Goal: Task Accomplishment & Management: Manage account settings

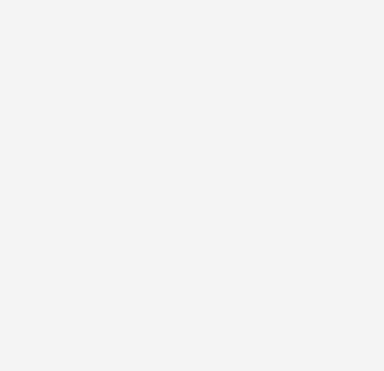
click at [240, 112] on div at bounding box center [192, 185] width 384 height 371
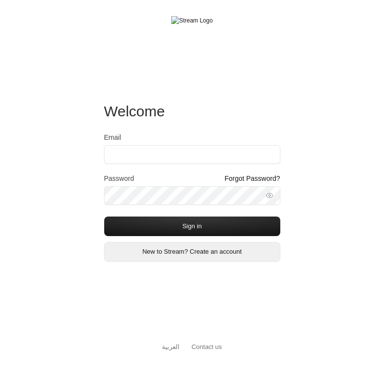
click at [161, 249] on link "New to Stream? Create an account" at bounding box center [192, 252] width 176 height 20
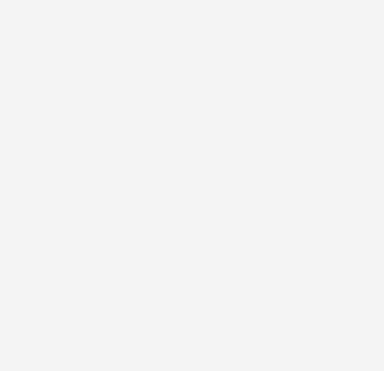
click at [348, 68] on div "Welcome Email Password Forgot Password? Sign in New to Stream? Create an accoun…" at bounding box center [192, 185] width 384 height 371
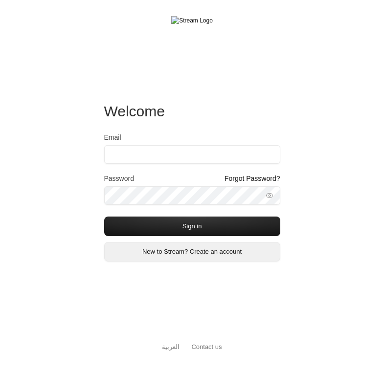
click at [187, 251] on link "New to Stream? Create an account" at bounding box center [192, 252] width 176 height 20
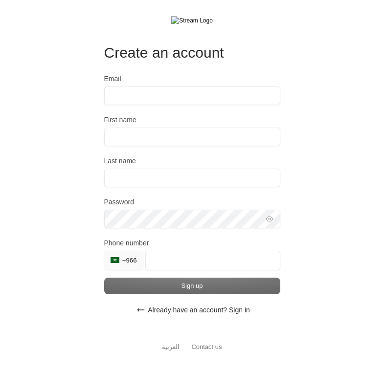
click at [328, 190] on div "Create an account Email First name Last name Password Must be at least 8 charac…" at bounding box center [192, 185] width 384 height 371
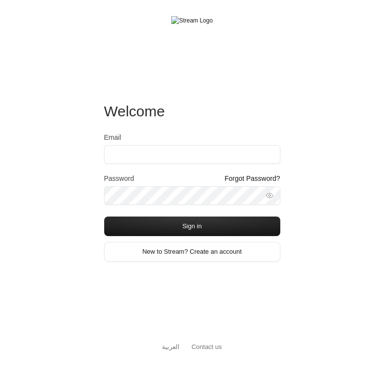
click at [265, 179] on link "Forgot Password?" at bounding box center [253, 179] width 56 height 10
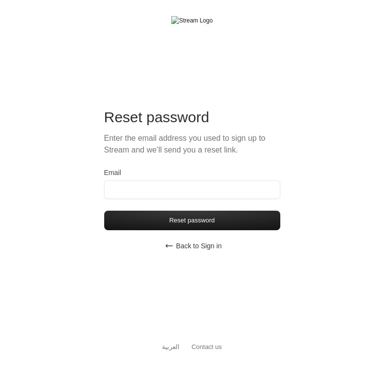
click at [196, 246] on button "Back to Sign in" at bounding box center [192, 246] width 176 height 20
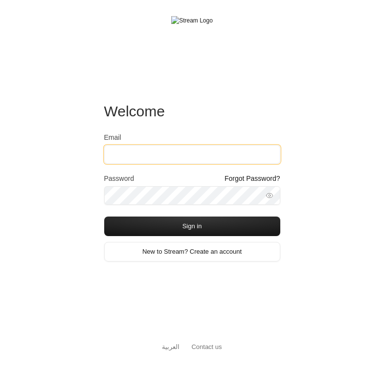
click at [160, 151] on input "Email" at bounding box center [192, 154] width 176 height 19
click at [224, 149] on input "Email" at bounding box center [192, 154] width 176 height 19
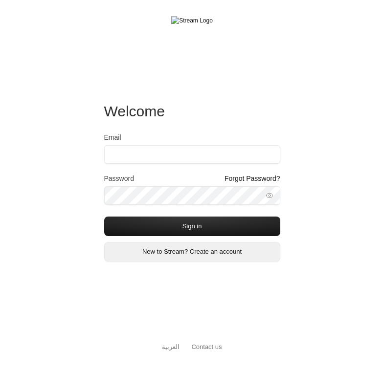
click at [210, 255] on link "New to Stream? Create an account" at bounding box center [192, 252] width 176 height 20
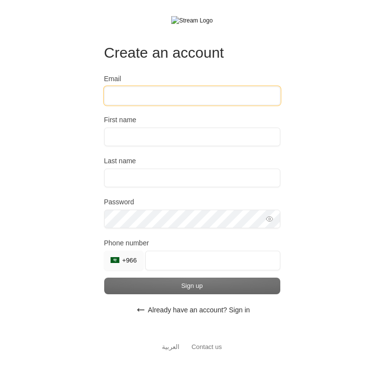
click at [206, 95] on input "Email" at bounding box center [192, 96] width 176 height 19
click at [324, 105] on div "Create an account Email First name Last name Password Must be at least 8 charac…" at bounding box center [192, 185] width 384 height 371
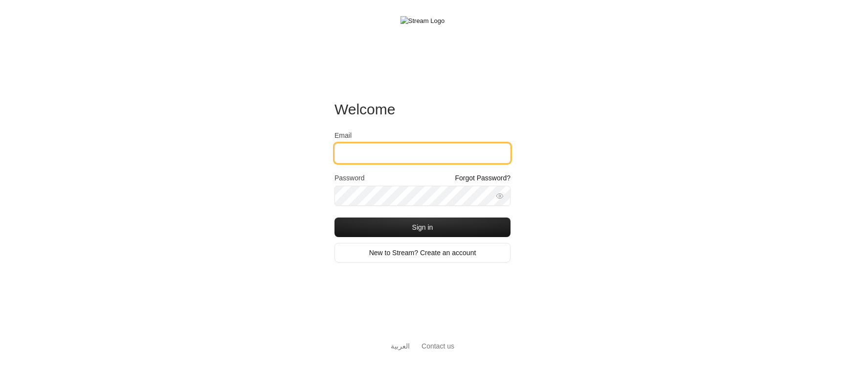
click at [354, 155] on input "Email" at bounding box center [423, 153] width 176 height 20
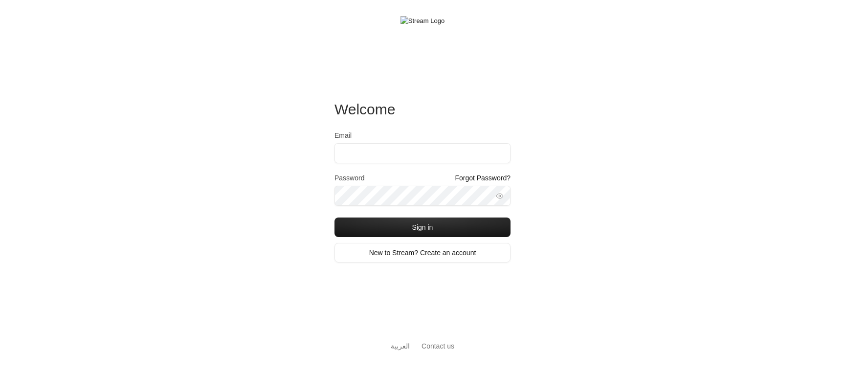
click at [300, 180] on div "Welcome Email Password Forgot Password? Sign in New to Stream? Create an accoun…" at bounding box center [422, 185] width 845 height 371
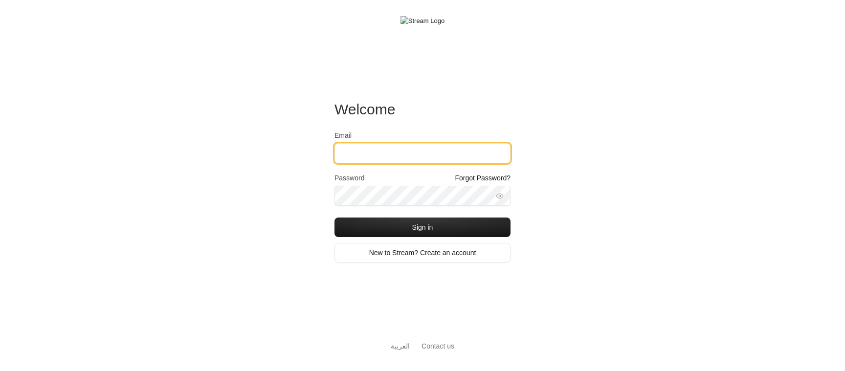
click at [362, 152] on input "Email" at bounding box center [423, 153] width 176 height 20
type input "iibtisam@gmail.com"
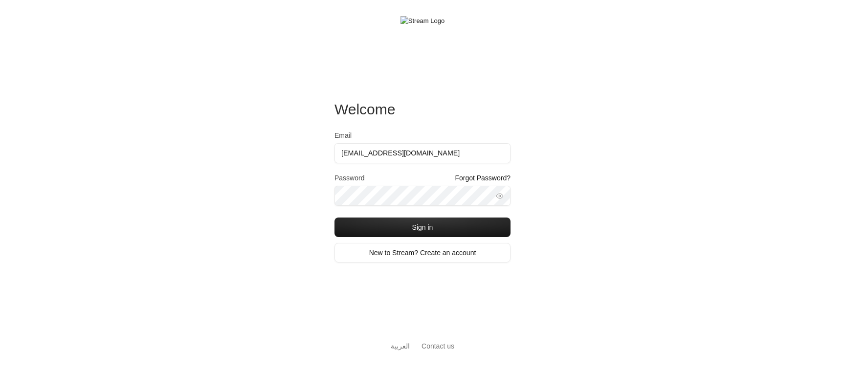
click at [296, 219] on div "Welcome Email iibtisam@gmail.com Password Forgot Password? Sign in New to Strea…" at bounding box center [422, 185] width 845 height 371
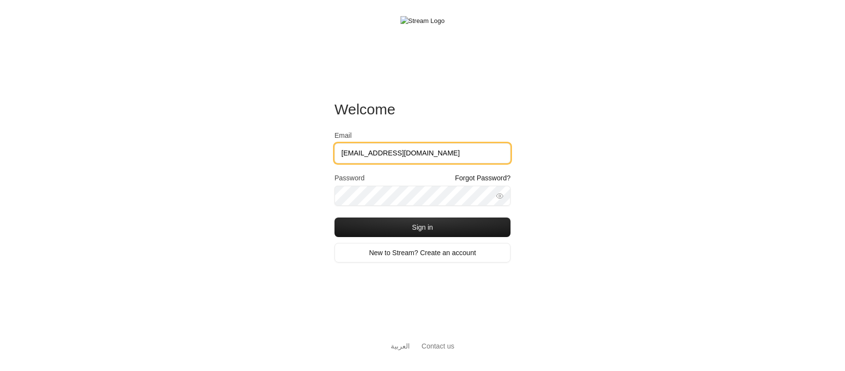
click at [367, 159] on input "[EMAIL_ADDRESS][DOMAIN_NAME]" at bounding box center [423, 153] width 176 height 20
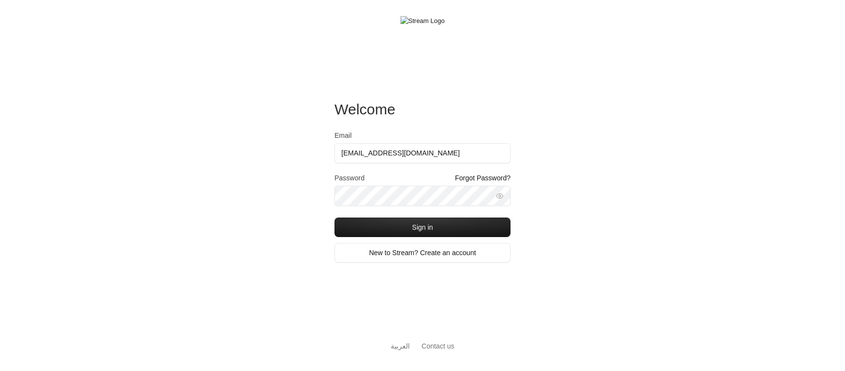
click at [567, 148] on div "Welcome Email [EMAIL_ADDRESS][DOMAIN_NAME] Password Forgot Password? Sign in Ne…" at bounding box center [422, 185] width 845 height 371
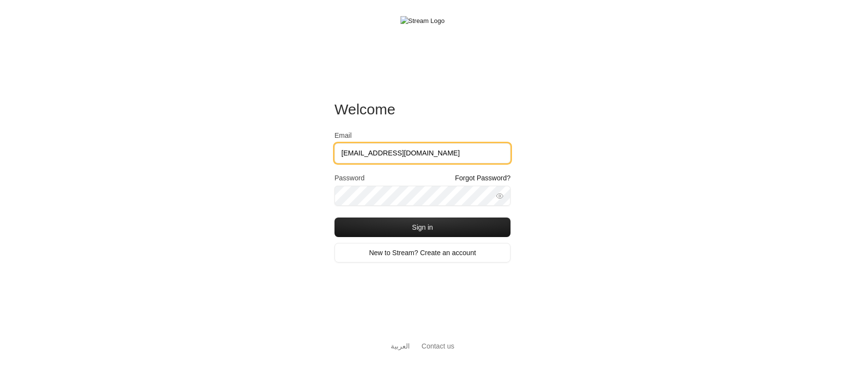
click at [456, 156] on input "[EMAIL_ADDRESS][DOMAIN_NAME]" at bounding box center [423, 153] width 176 height 20
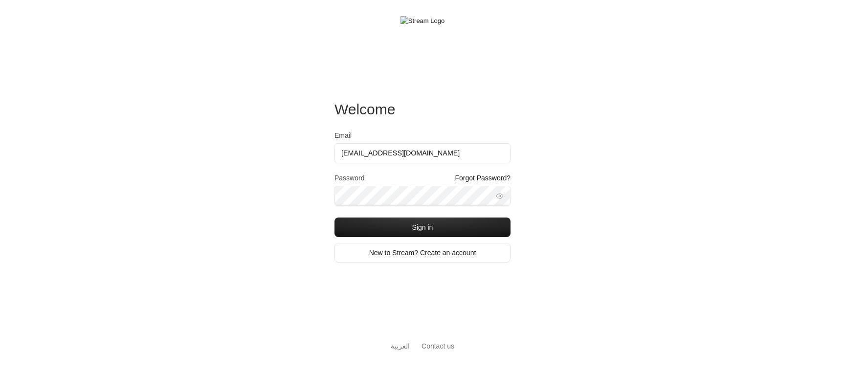
click at [579, 151] on div "Welcome Email [EMAIL_ADDRESS][DOMAIN_NAME] Password Forgot Password? Sign in Ne…" at bounding box center [422, 185] width 845 height 371
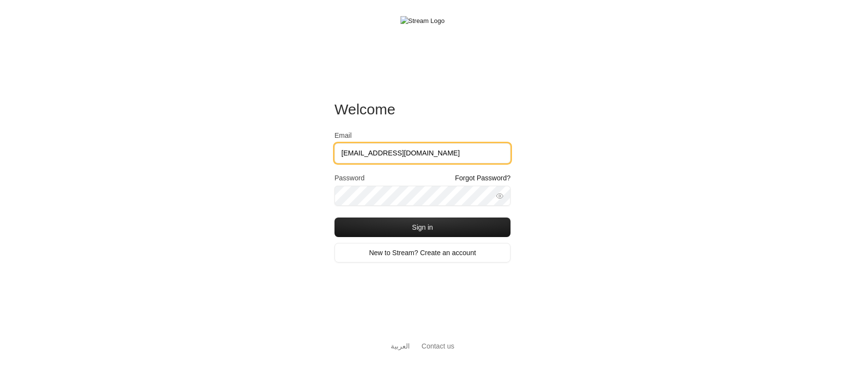
click at [465, 151] on input "iibtisam@gmail.com" at bounding box center [423, 153] width 176 height 20
click at [421, 159] on input "[EMAIL_ADDRESS][DOMAIN_NAME]" at bounding box center [423, 153] width 176 height 20
click at [433, 151] on input "[EMAIL_ADDRESS][DOMAIN_NAME]" at bounding box center [423, 153] width 176 height 20
click at [407, 157] on input "[EMAIL_ADDRESS][DOMAIN_NAME]" at bounding box center [423, 153] width 176 height 20
click at [419, 158] on input "[EMAIL_ADDRESS][DOMAIN_NAME]" at bounding box center [423, 153] width 176 height 20
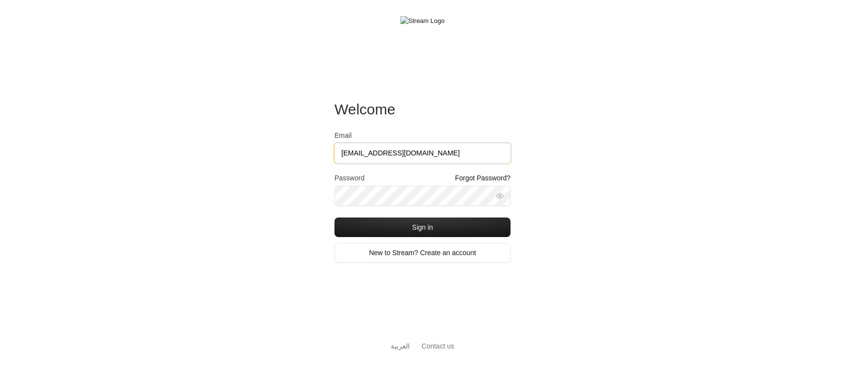
click at [428, 160] on input "[EMAIL_ADDRESS][DOMAIN_NAME]" at bounding box center [423, 153] width 176 height 20
click at [430, 158] on input "[EMAIL_ADDRESS][DOMAIN_NAME]" at bounding box center [423, 153] width 176 height 20
click at [413, 151] on input "Email" at bounding box center [423, 153] width 176 height 20
click at [367, 151] on input "Email" at bounding box center [423, 153] width 176 height 20
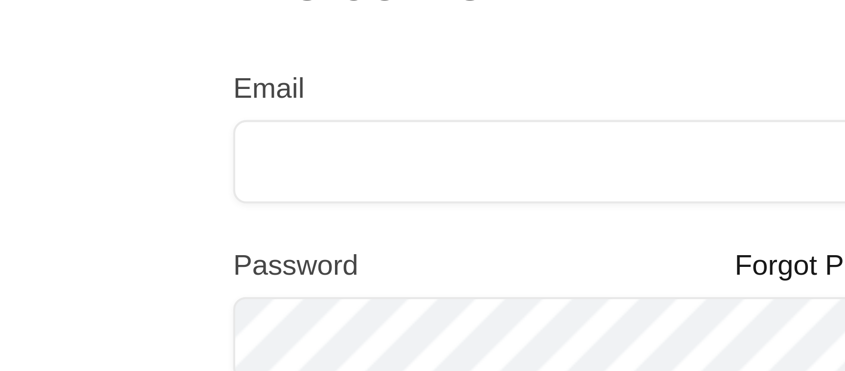
click at [324, 160] on div "Welcome Email Password Forgot Password? Sign in New to Stream? Create an accoun…" at bounding box center [422, 185] width 845 height 371
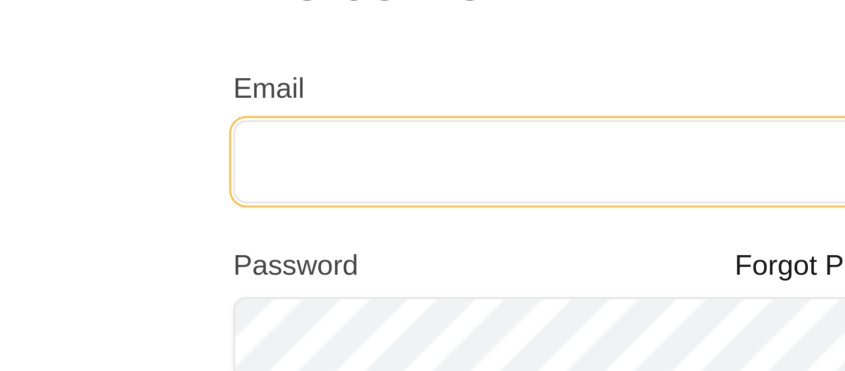
click at [349, 158] on input "Email" at bounding box center [423, 153] width 176 height 20
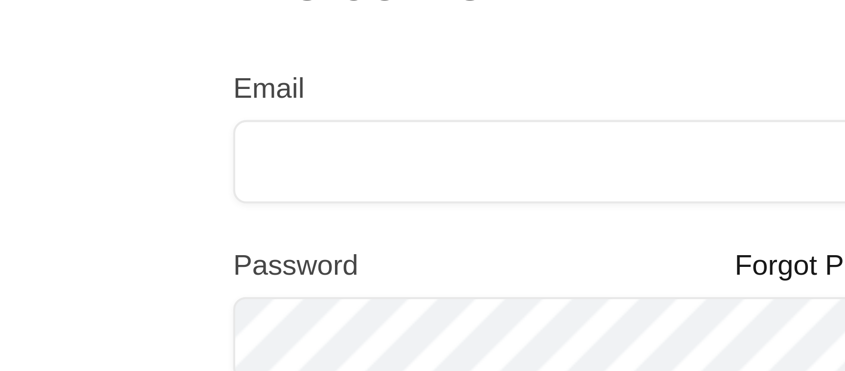
click at [324, 160] on div "Welcome Email Password Forgot Password? Sign in New to Stream? Create an accoun…" at bounding box center [422, 185] width 845 height 371
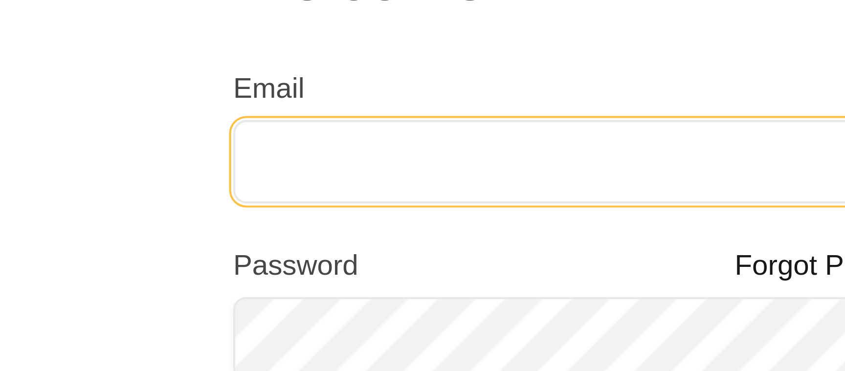
click at [347, 159] on input "Email" at bounding box center [423, 153] width 176 height 20
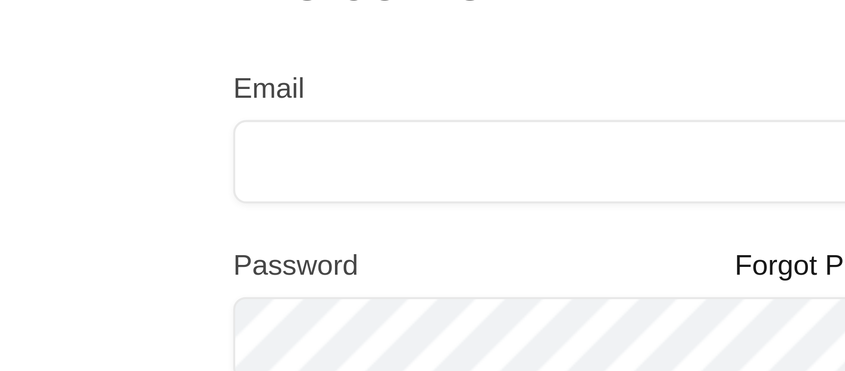
click at [328, 159] on div "Welcome Email Password Forgot Password? Sign in New to Stream? Create an accoun…" at bounding box center [422, 185] width 845 height 371
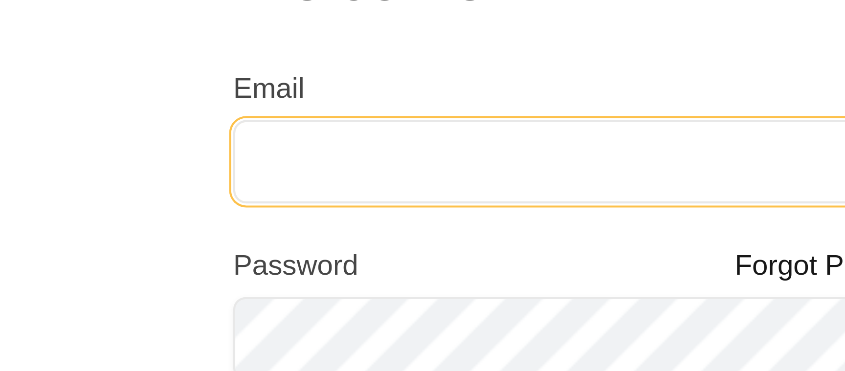
click at [348, 158] on input "Email" at bounding box center [423, 153] width 176 height 20
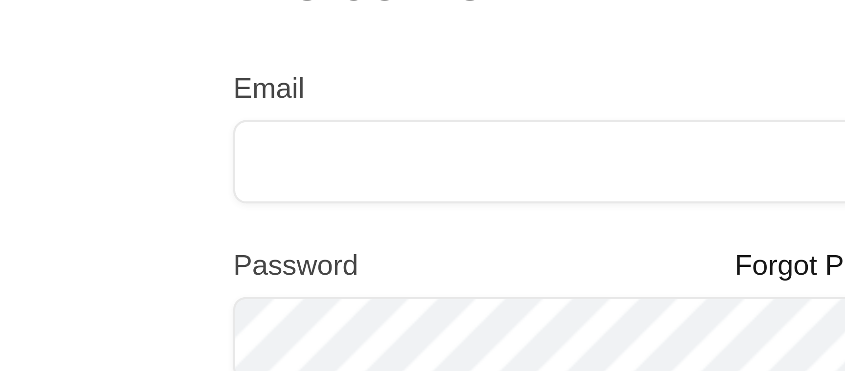
click at [322, 157] on div "Welcome Email Password Forgot Password? Sign in New to Stream? Create an accoun…" at bounding box center [422, 185] width 845 height 371
click at [325, 169] on div "Welcome Email Password Forgot Password? Sign in New to Stream? Create an accoun…" at bounding box center [422, 185] width 845 height 371
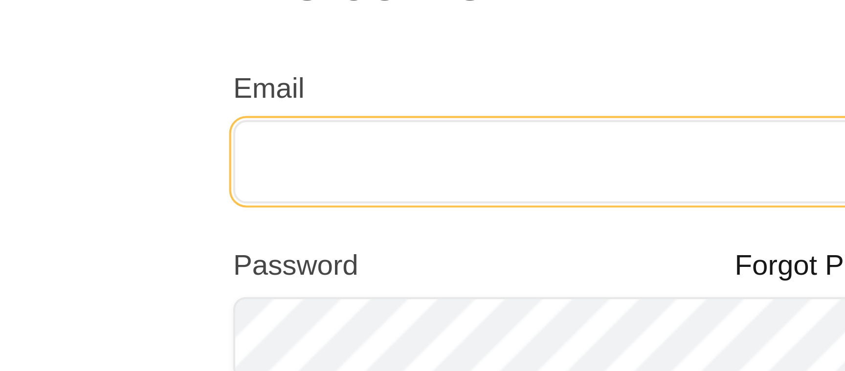
click at [358, 154] on input "Email" at bounding box center [423, 153] width 176 height 20
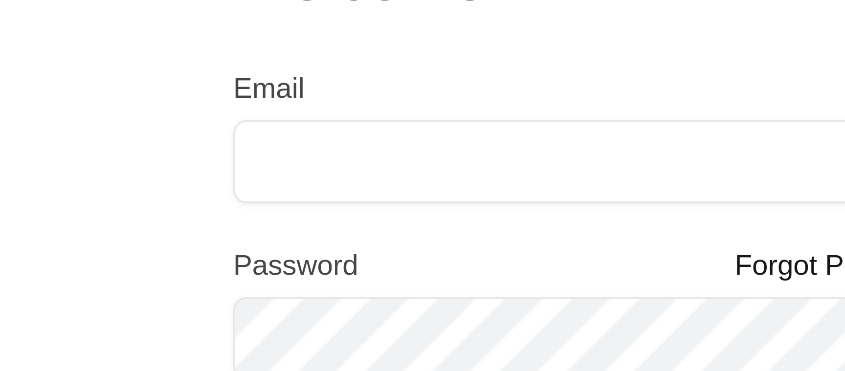
click at [331, 153] on div "Welcome Email Password Forgot Password? Sign in New to Stream? Create an accoun…" at bounding box center [422, 185] width 845 height 371
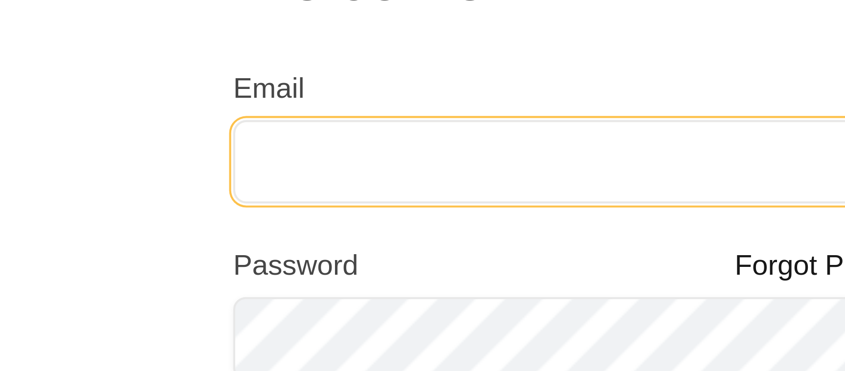
click at [356, 154] on input "Email" at bounding box center [423, 153] width 176 height 20
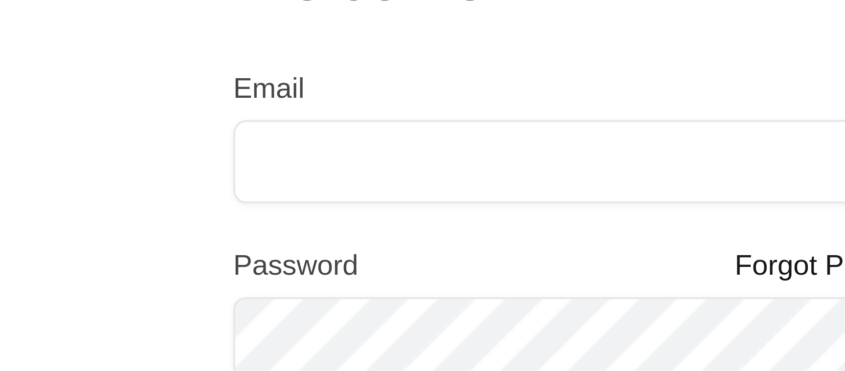
click at [329, 152] on div "Welcome Email Password Forgot Password? Sign in New to Stream? Create an accoun…" at bounding box center [422, 185] width 845 height 371
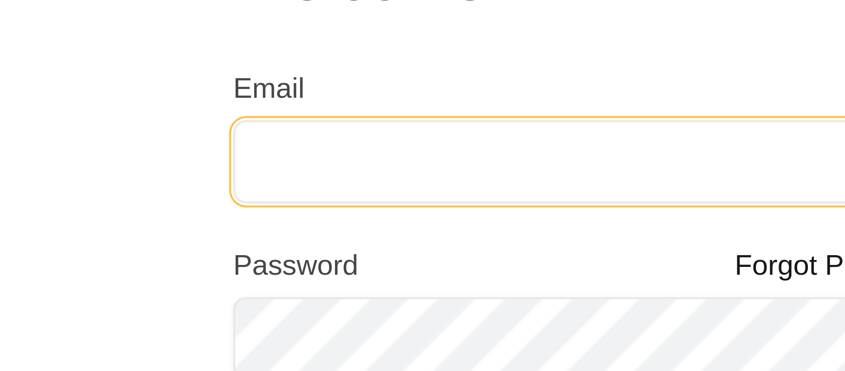
click at [354, 150] on input "Email" at bounding box center [423, 153] width 176 height 20
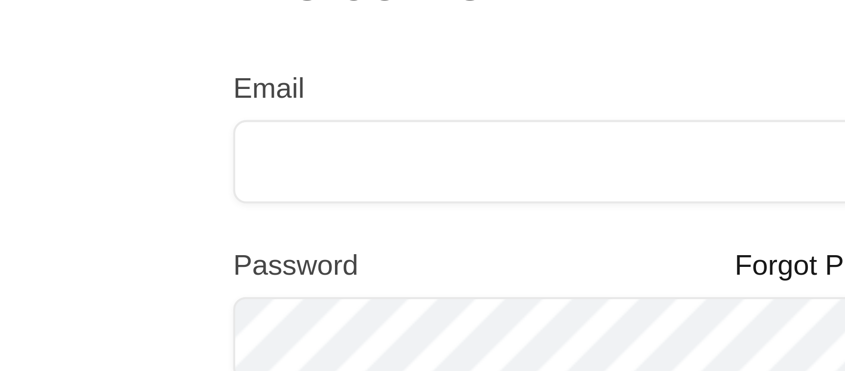
click at [329, 152] on div "Welcome Email Password Forgot Password? Sign in New to Stream? Create an accoun…" at bounding box center [422, 185] width 845 height 371
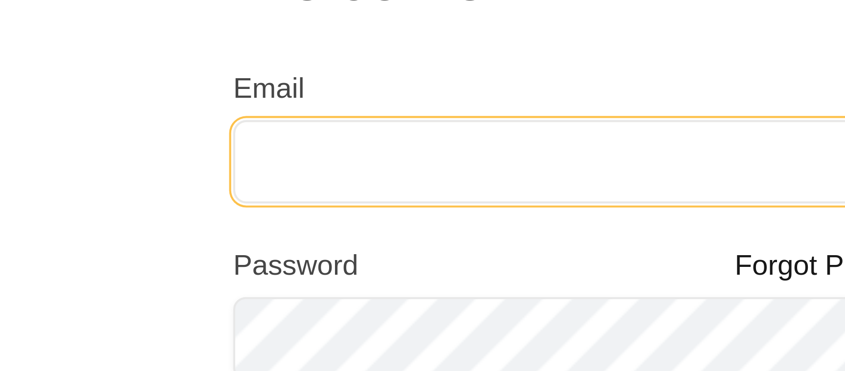
click at [353, 149] on input "Email" at bounding box center [423, 153] width 176 height 20
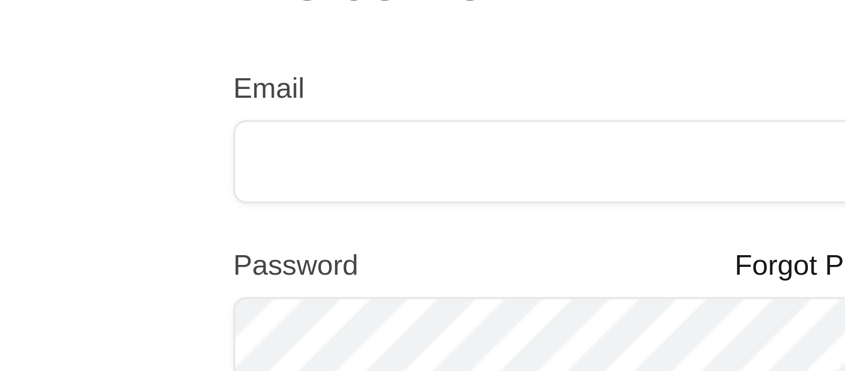
click at [324, 151] on div "Welcome Email Password Forgot Password? Sign in New to Stream? Create an accoun…" at bounding box center [422, 185] width 845 height 371
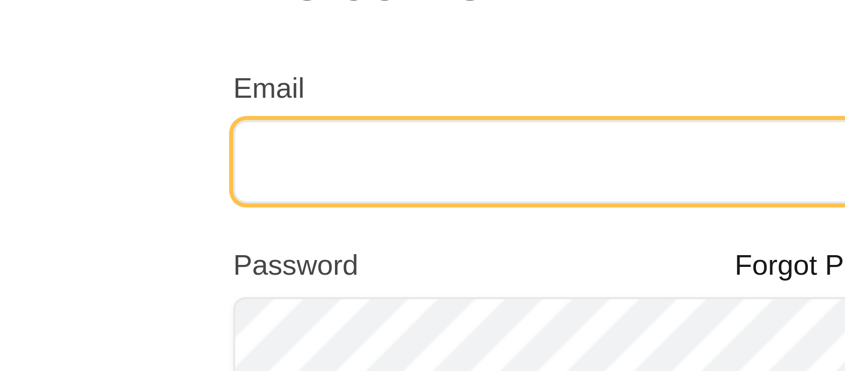
click at [350, 151] on input "Email" at bounding box center [423, 153] width 176 height 20
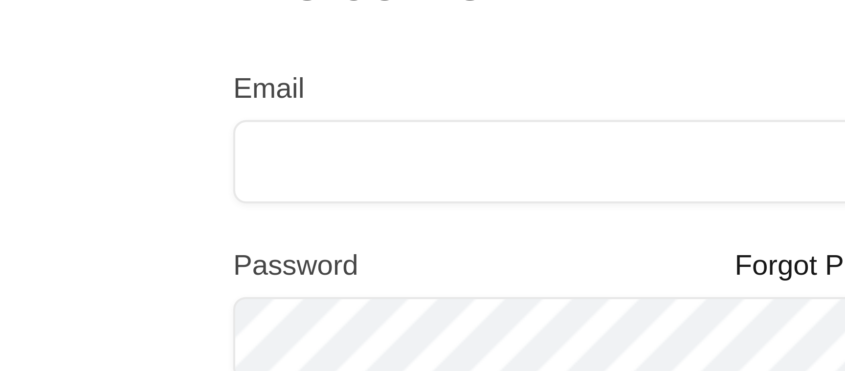
click at [327, 152] on div "Welcome Email Password Forgot Password? Sign in New to Stream? Create an accoun…" at bounding box center [422, 185] width 845 height 371
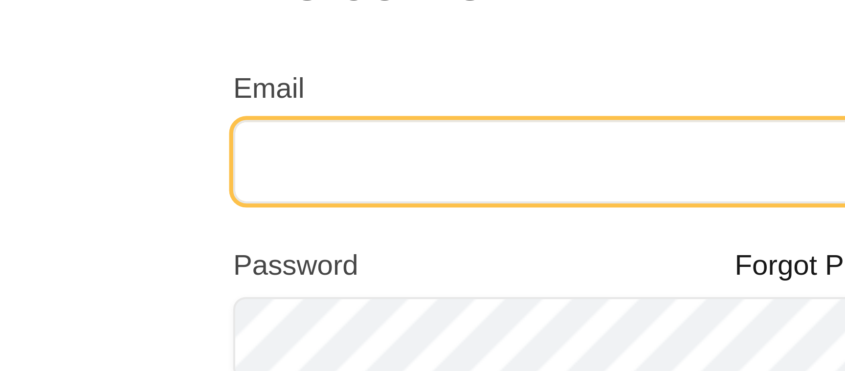
click at [348, 152] on input "Email" at bounding box center [423, 153] width 176 height 20
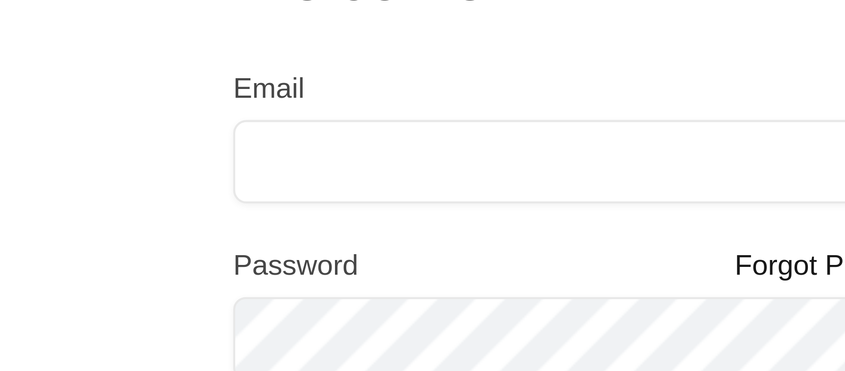
click at [322, 153] on div "Welcome Email Password Forgot Password? Sign in New to Stream? Create an accoun…" at bounding box center [422, 185] width 845 height 371
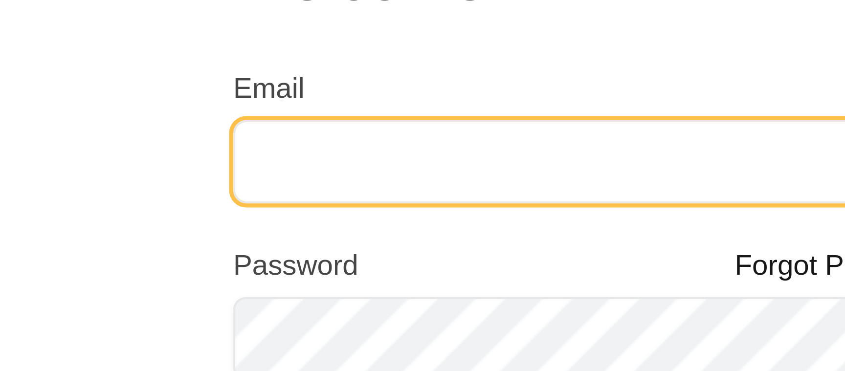
click at [351, 153] on input "Email" at bounding box center [423, 153] width 176 height 20
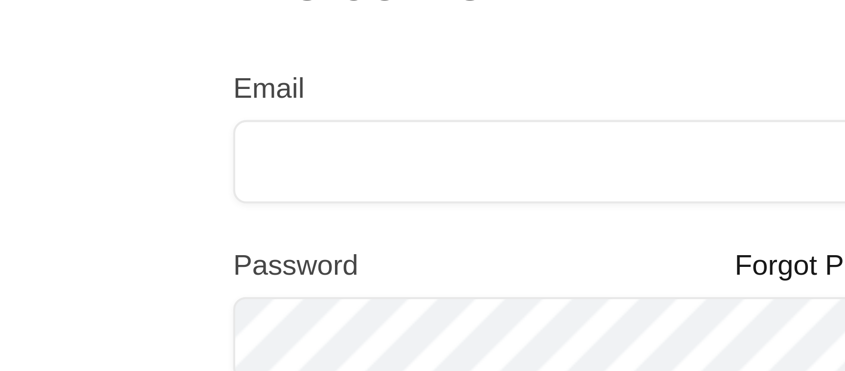
click at [328, 154] on div "Welcome Email Password Forgot Password? Sign in New to Stream? Create an accoun…" at bounding box center [422, 185] width 845 height 371
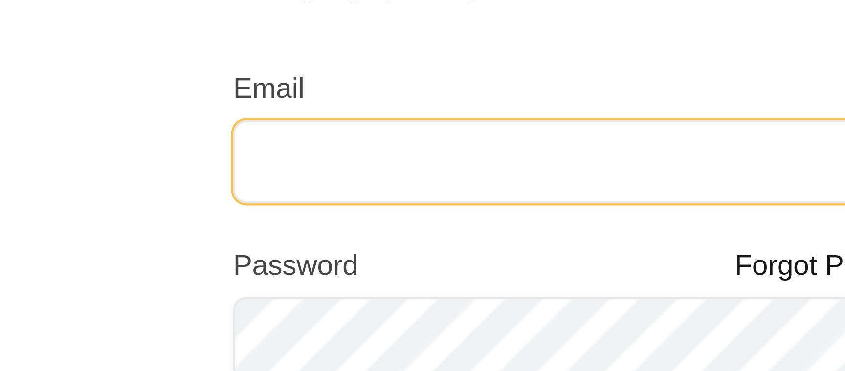
click at [346, 153] on input "Email" at bounding box center [423, 153] width 176 height 20
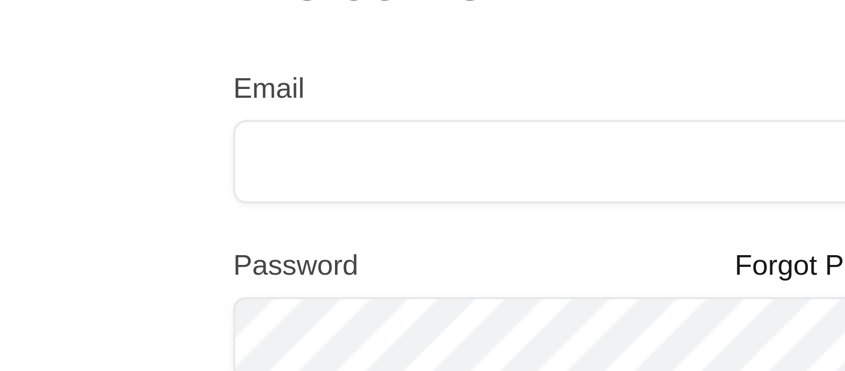
click at [322, 155] on div "Welcome Email Password Forgot Password? Sign in New to Stream? Create an accoun…" at bounding box center [422, 185] width 845 height 371
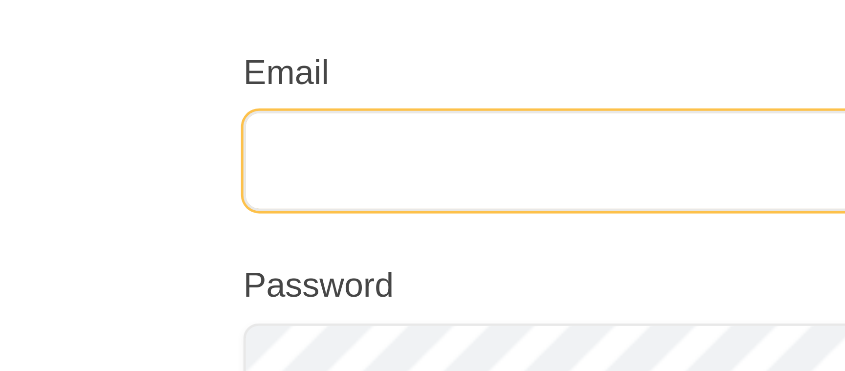
click at [343, 155] on input "Email" at bounding box center [423, 153] width 176 height 20
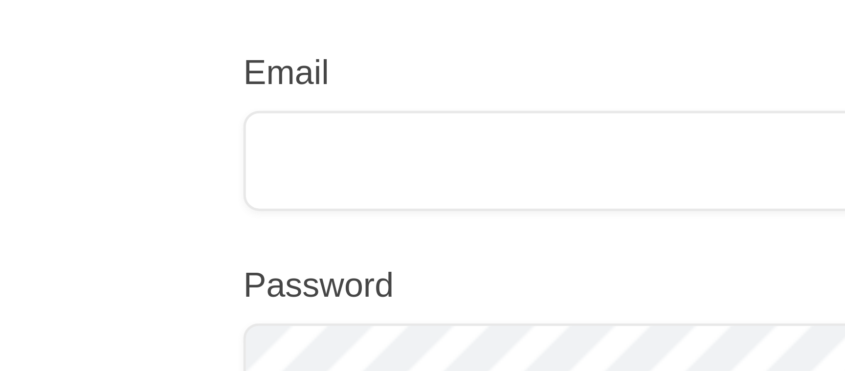
click at [322, 155] on div "Welcome Email Password Forgot Password? Sign in New to Stream? Create an accoun…" at bounding box center [422, 185] width 845 height 371
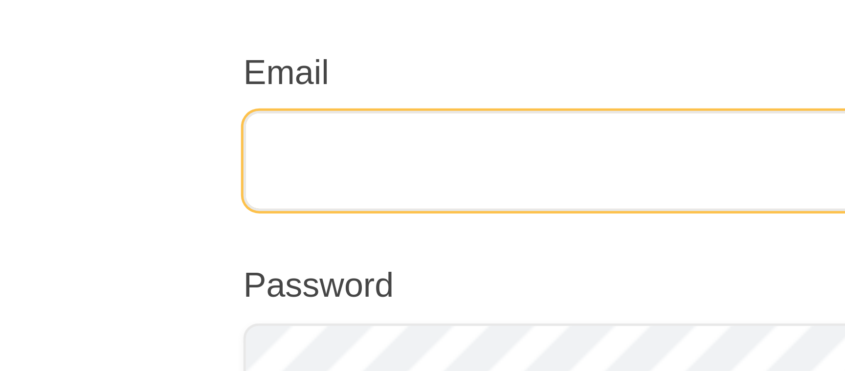
click at [350, 153] on input "Email" at bounding box center [423, 153] width 176 height 20
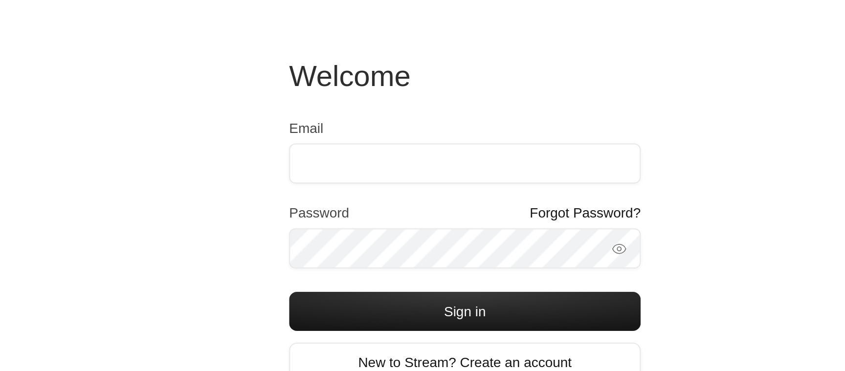
click at [297, 166] on div "Welcome Email Password Forgot Password? Sign in New to Stream? Create an accoun…" at bounding box center [422, 185] width 845 height 371
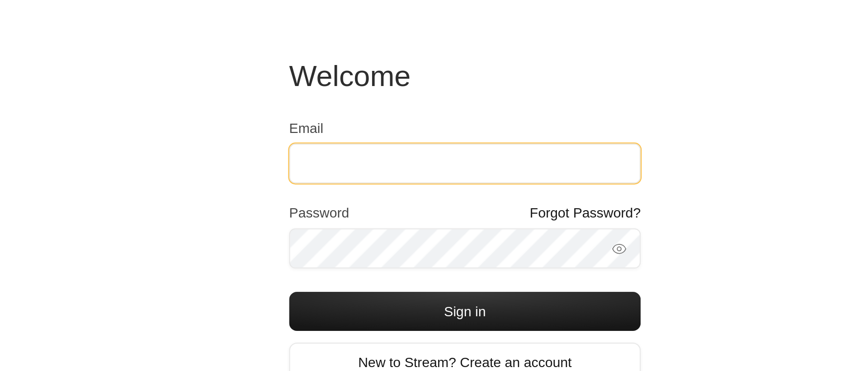
click at [361, 152] on input "Email" at bounding box center [423, 153] width 176 height 20
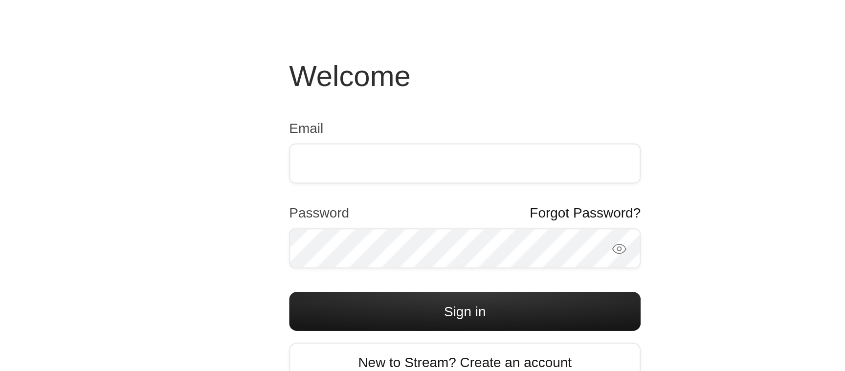
click at [295, 185] on div "Welcome Email Password Forgot Password? Sign in New to Stream? Create an accoun…" at bounding box center [422, 185] width 845 height 371
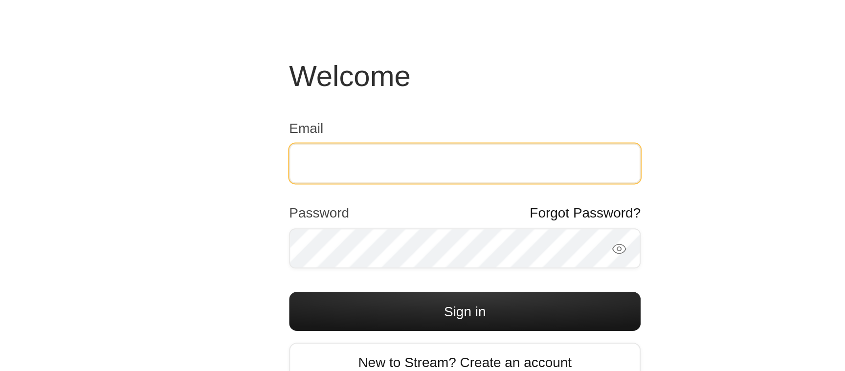
click at [357, 157] on input "Email" at bounding box center [423, 153] width 176 height 20
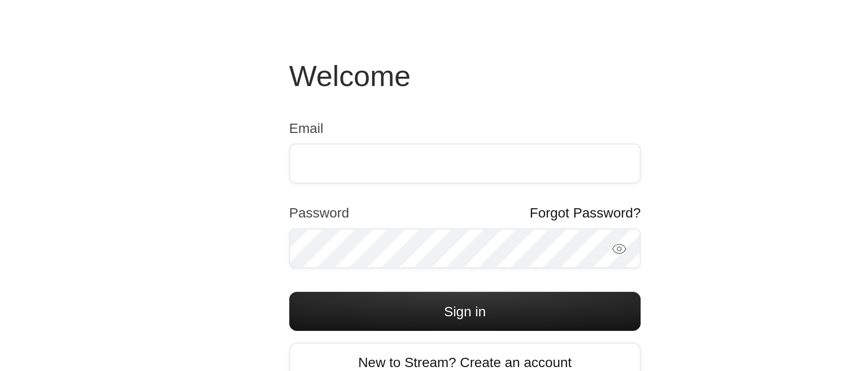
click at [277, 217] on div "Welcome Email Password Forgot Password? Sign in New to Stream? Create an accoun…" at bounding box center [422, 185] width 845 height 371
click at [312, 189] on div "Welcome Email Password Forgot Password? Sign in New to Stream? Create an accoun…" at bounding box center [422, 185] width 845 height 371
click at [365, 137] on div "Email" at bounding box center [423, 147] width 176 height 33
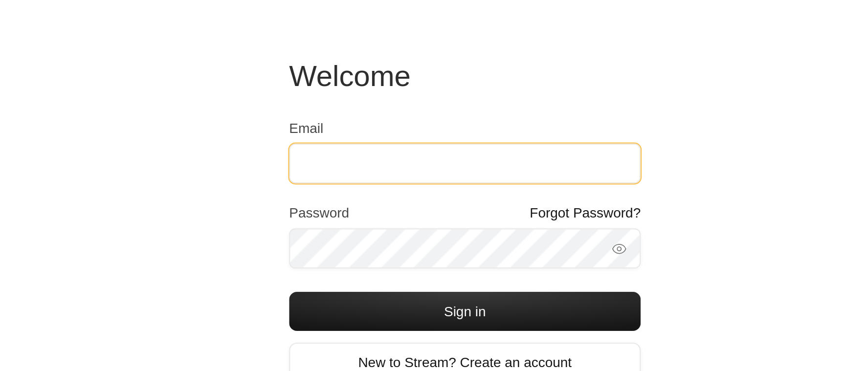
click at [354, 155] on input "Email" at bounding box center [423, 153] width 176 height 20
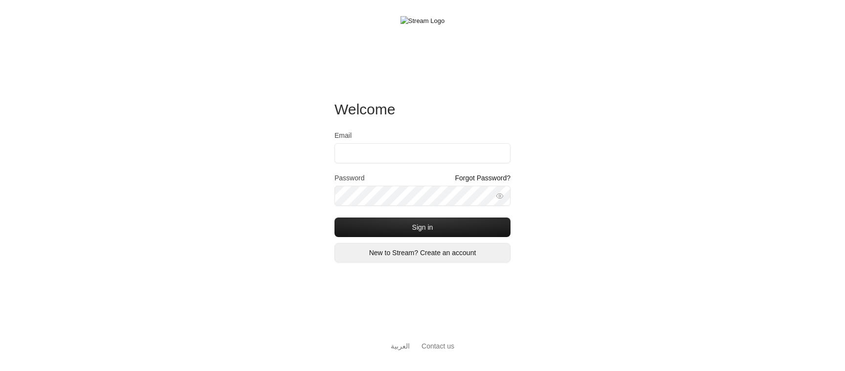
click at [372, 253] on link "New to Stream? Create an account" at bounding box center [423, 253] width 176 height 20
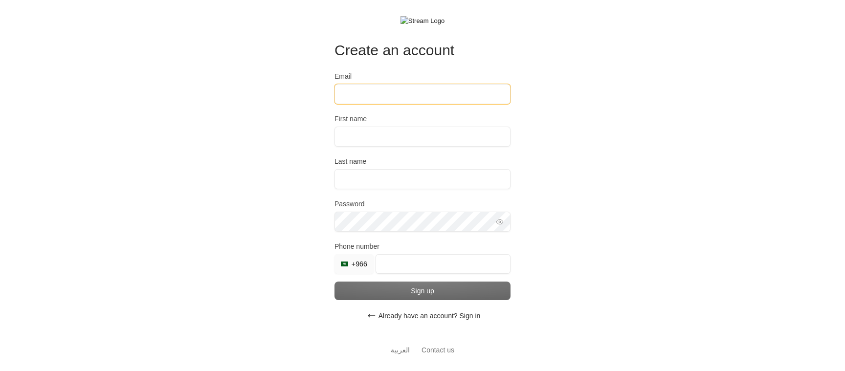
click at [398, 98] on input "Email" at bounding box center [423, 94] width 176 height 20
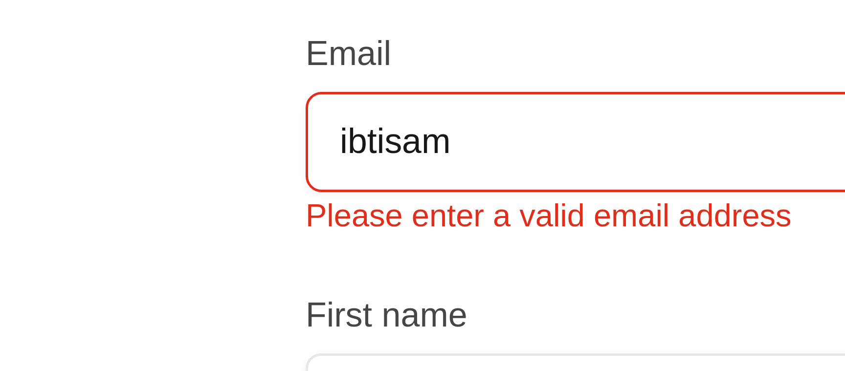
click at [305, 96] on div "Create an account Email ibtisam Please enter a valid email address First name L…" at bounding box center [422, 192] width 845 height 385
click at [325, 104] on div "Create an account Email ibtisam Please enter a valid email address First name L…" at bounding box center [422, 192] width 845 height 385
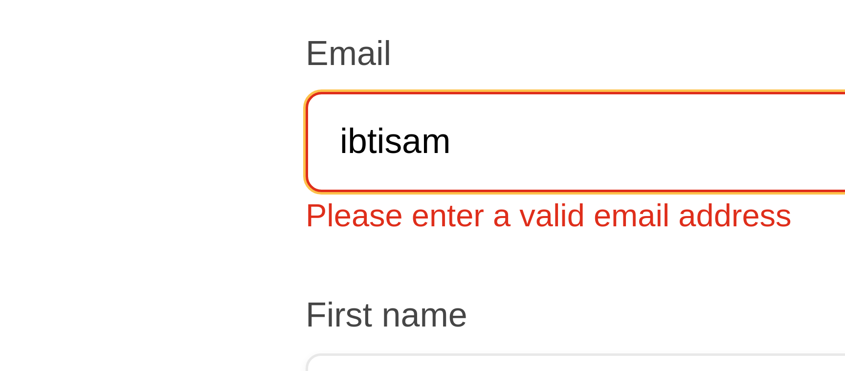
click at [352, 96] on input "ibtisam" at bounding box center [423, 94] width 176 height 20
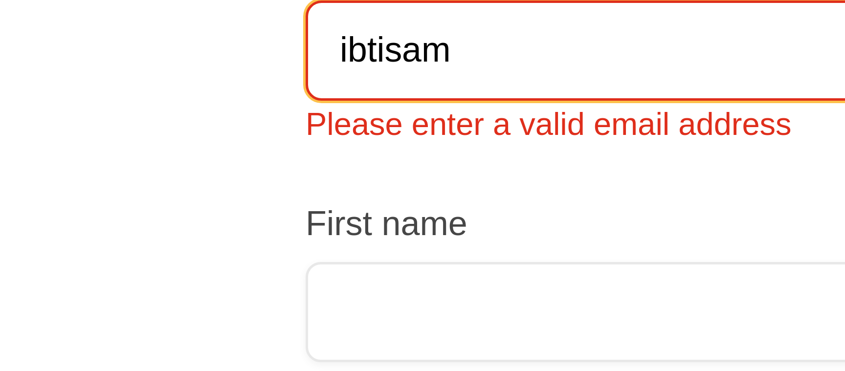
click at [367, 98] on input "ibtisam" at bounding box center [423, 94] width 176 height 20
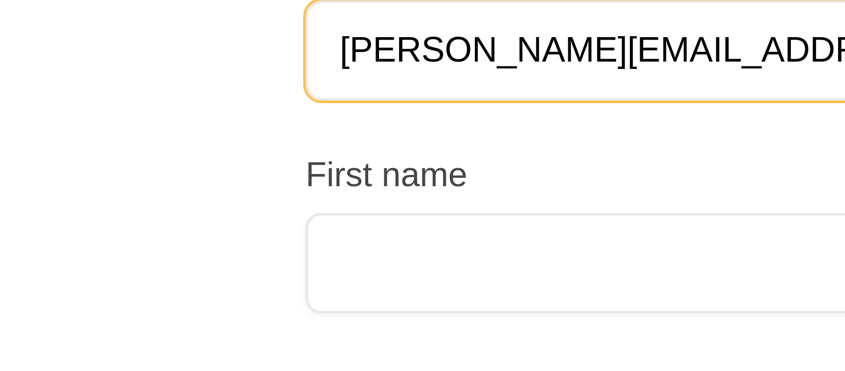
type input "ibtisam@gmail.com"
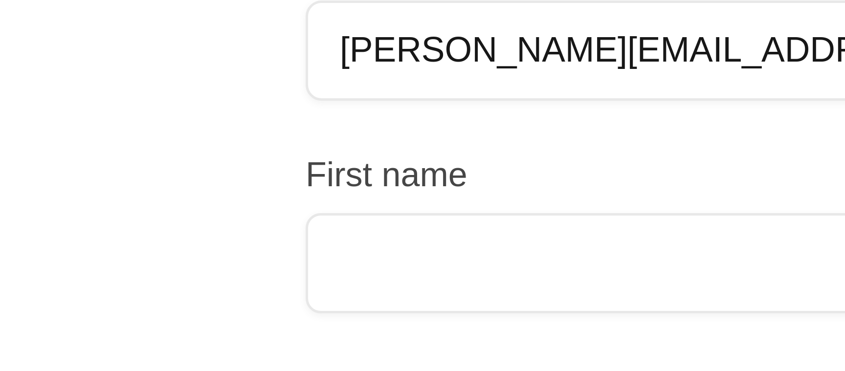
click at [323, 122] on div "Create an account Email ibtisam@gmail.com First name Last name Password Must be…" at bounding box center [422, 187] width 845 height 375
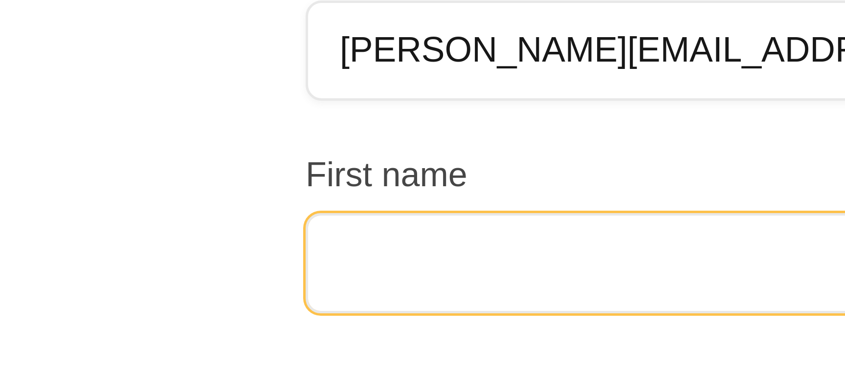
click at [346, 136] on input at bounding box center [423, 137] width 176 height 20
type input "Ibtisam"
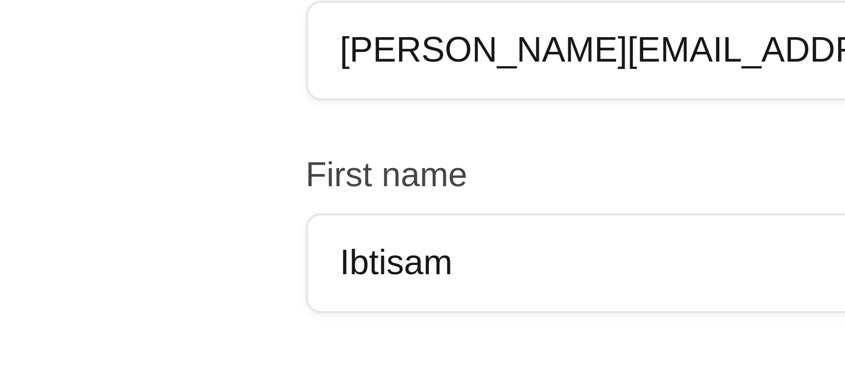
scroll to position [4, 0]
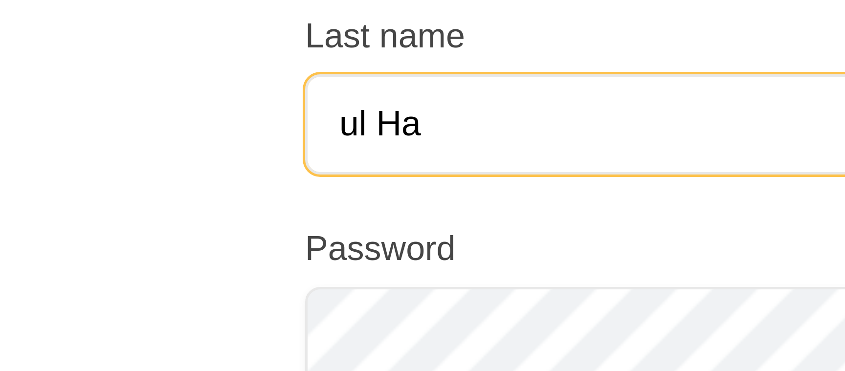
type input "ul Haq"
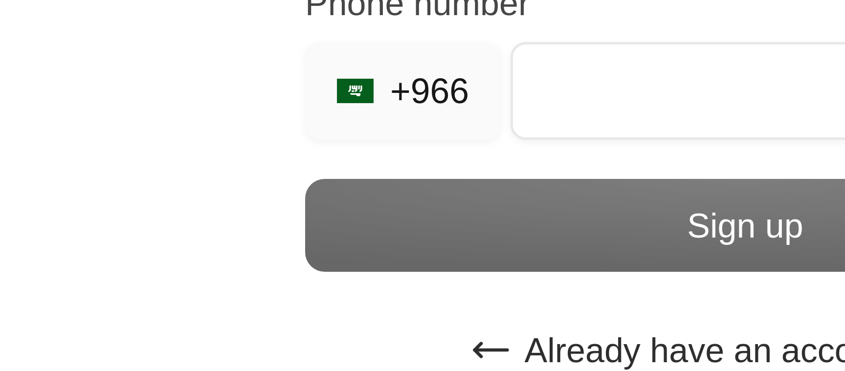
scroll to position [26, 0]
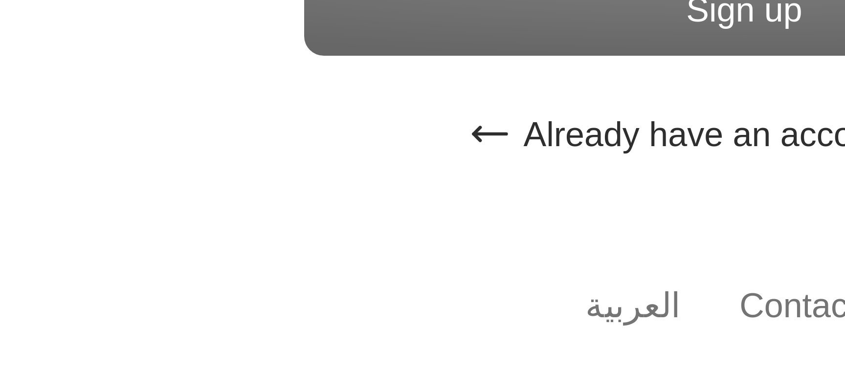
click at [390, 270] on input "tel" at bounding box center [443, 261] width 135 height 20
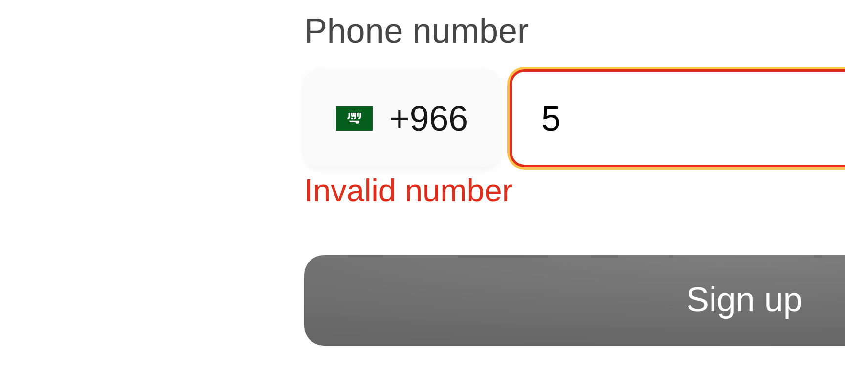
scroll to position [14, 0]
type input "5"
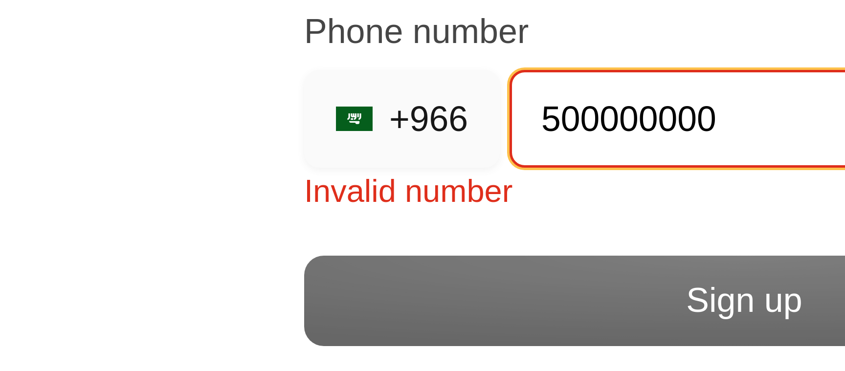
scroll to position [4, 0]
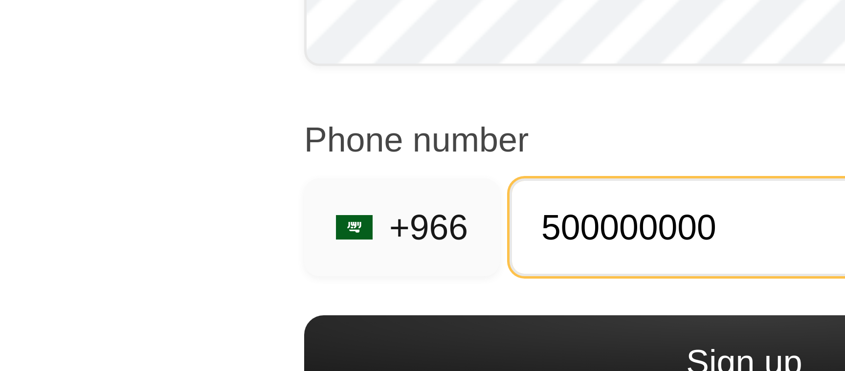
type input "500000000"
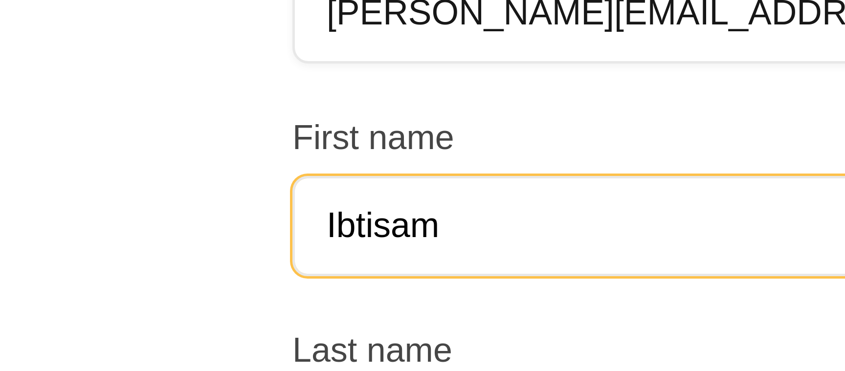
click at [344, 131] on input "Ibtisam" at bounding box center [423, 133] width 176 height 20
click at [353, 131] on input "Ibtisam" at bounding box center [423, 133] width 176 height 20
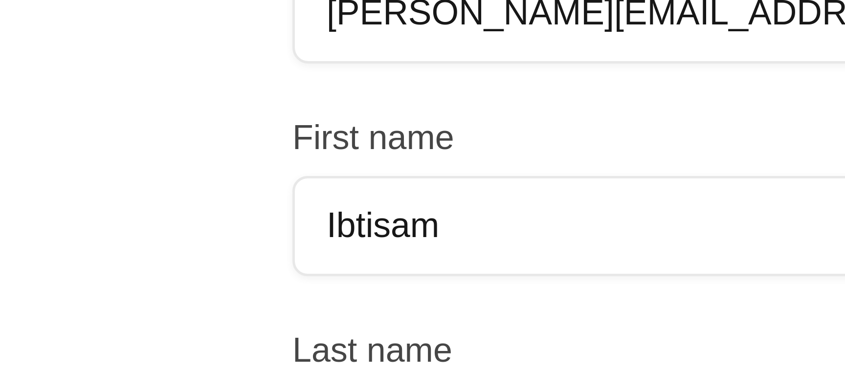
click at [325, 130] on div "Create an account Email ibtisam@gmail.com First name Ibtisam Last name ul Haq P…" at bounding box center [422, 183] width 845 height 375
click at [348, 130] on input "Ibtisam" at bounding box center [423, 133] width 176 height 20
click at [329, 130] on div "Create an account Email ibtisam@gmail.com First name Ibtisam Last name ul Haq P…" at bounding box center [422, 183] width 845 height 375
click at [353, 128] on input "Ibtisam" at bounding box center [423, 133] width 176 height 20
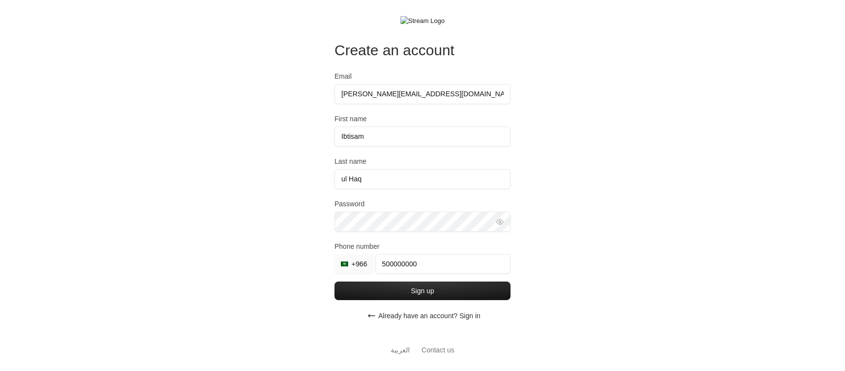
scroll to position [4, 0]
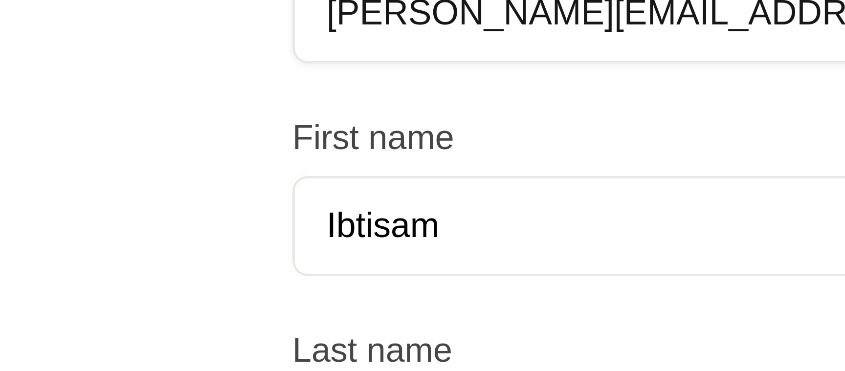
click at [354, 131] on input "Ibtisam" at bounding box center [423, 133] width 176 height 20
click at [324, 131] on div "Create an account Email ibtisam@gmail.com First name Ibtisam Last name ul Haq P…" at bounding box center [422, 183] width 845 height 375
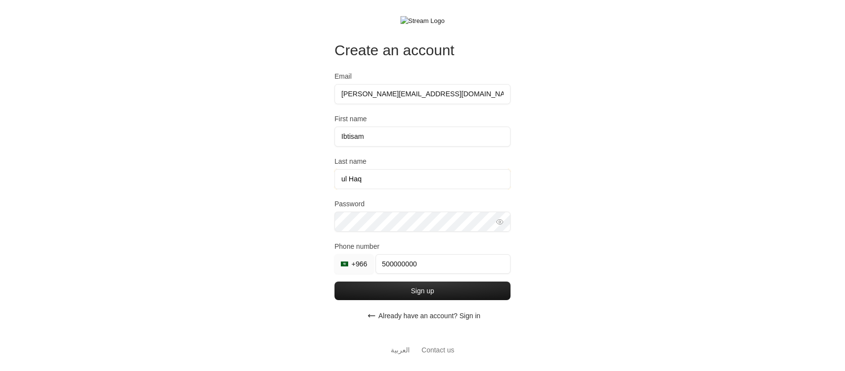
click at [367, 179] on input "ul Haq" at bounding box center [423, 179] width 176 height 20
click at [289, 185] on div "Create an account Email ibtisam@gmail.com First name Ibtisam Last name ul Haq P…" at bounding box center [422, 187] width 845 height 375
click at [382, 184] on input "ul Haq" at bounding box center [423, 179] width 176 height 20
click at [301, 185] on div "Create an account Email ibtisam@gmail.com First name Ibtisam Last name ul Haq P…" at bounding box center [422, 187] width 845 height 375
click at [373, 184] on input "ul Haq" at bounding box center [423, 179] width 176 height 20
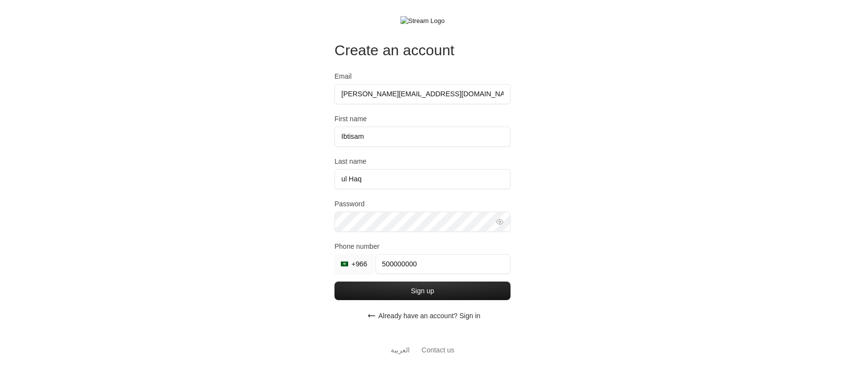
click at [294, 183] on div "Create an account Email ibtisam@gmail.com First name Ibtisam Last name ul Haq P…" at bounding box center [422, 187] width 845 height 375
click at [374, 181] on input "ul Haq" at bounding box center [423, 179] width 176 height 20
click at [287, 188] on div "Create an account Email ibtisam@gmail.com First name Ibtisam Last name ul Haq P…" at bounding box center [422, 187] width 845 height 375
click at [355, 186] on input "ul Haq" at bounding box center [423, 179] width 176 height 20
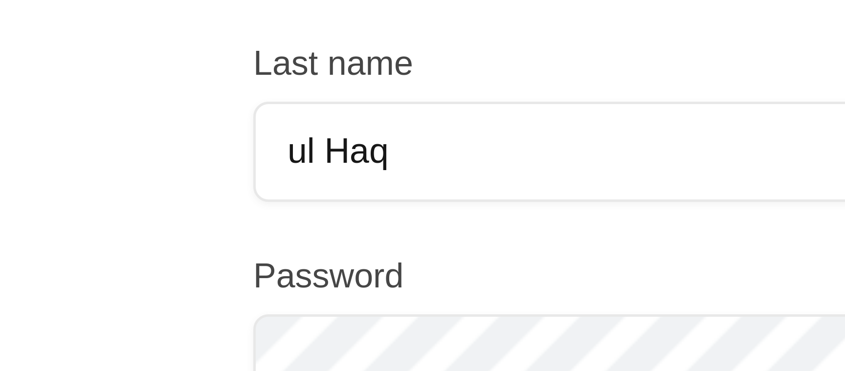
click at [325, 185] on div "Create an account Email ibtisam@gmail.com First name Ibtisam Last name ul Haq P…" at bounding box center [422, 187] width 845 height 375
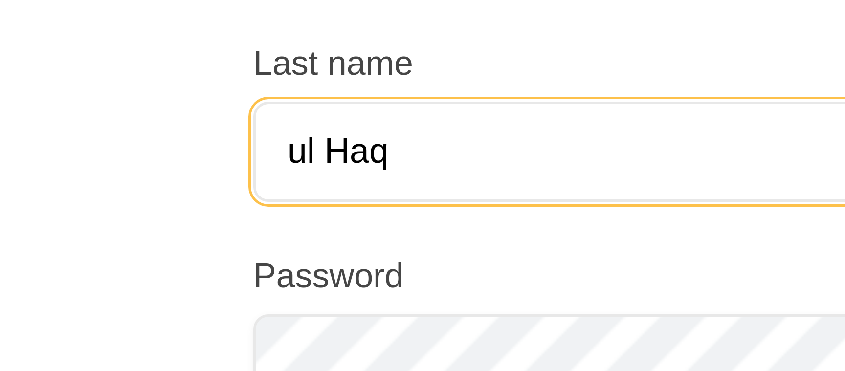
click at [344, 182] on input "ul Haq" at bounding box center [423, 179] width 176 height 20
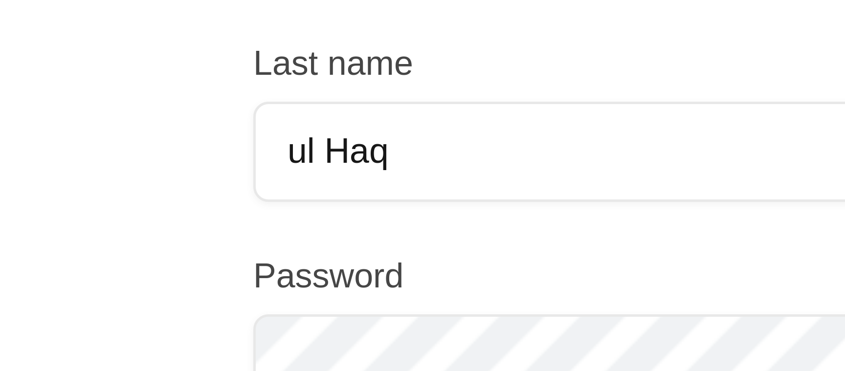
click at [328, 182] on div "Create an account Email ibtisam@gmail.com First name Ibtisam Last name ul Haq P…" at bounding box center [422, 187] width 845 height 375
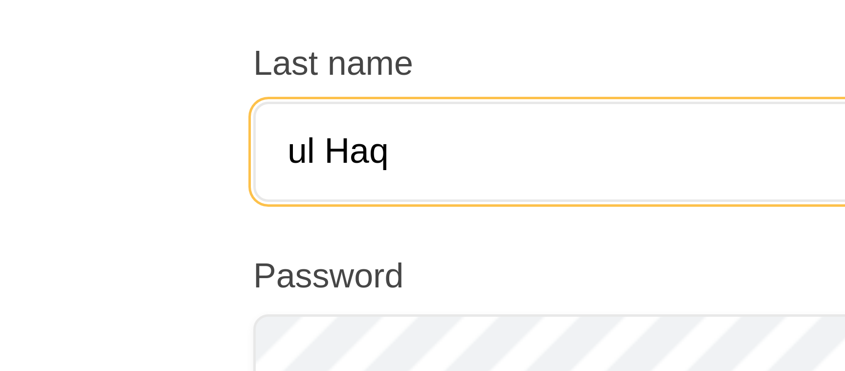
click at [346, 181] on input "ul Haq" at bounding box center [423, 179] width 176 height 20
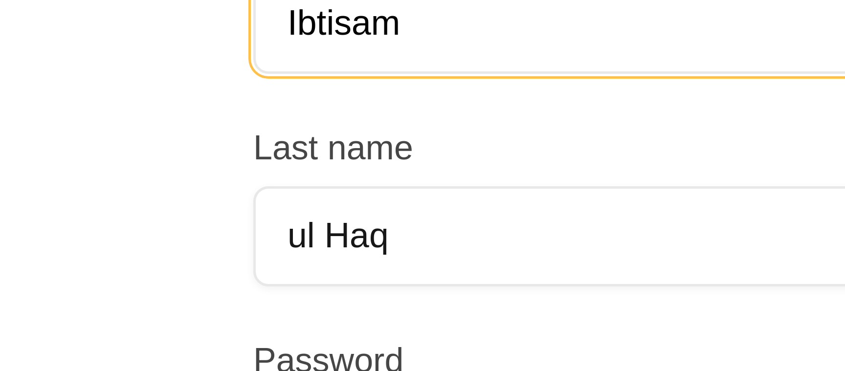
click at [344, 138] on input "Ibtisam" at bounding box center [423, 137] width 176 height 20
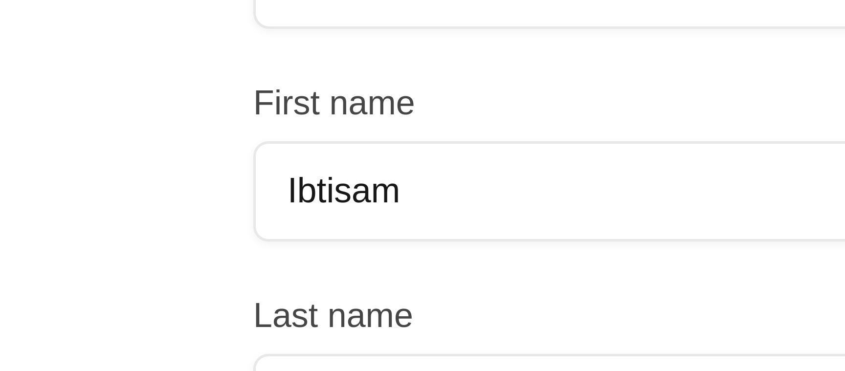
click at [320, 136] on div "Create an account Email ibtisam@gmail.com First name Ibtisam Last name ul Haq P…" at bounding box center [422, 187] width 845 height 375
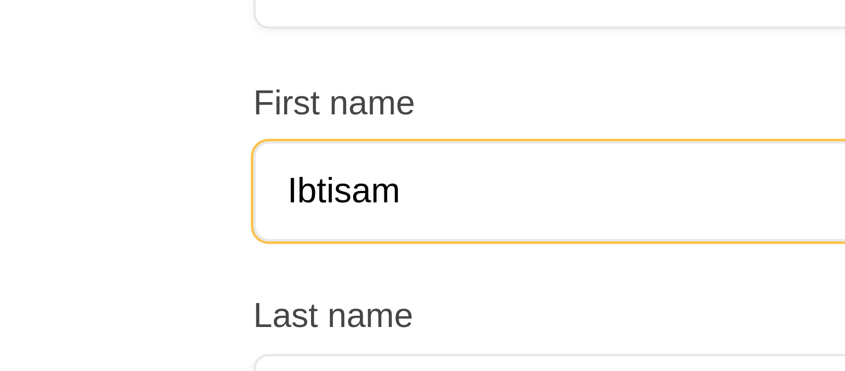
click at [348, 134] on input "Ibtisam" at bounding box center [423, 137] width 176 height 20
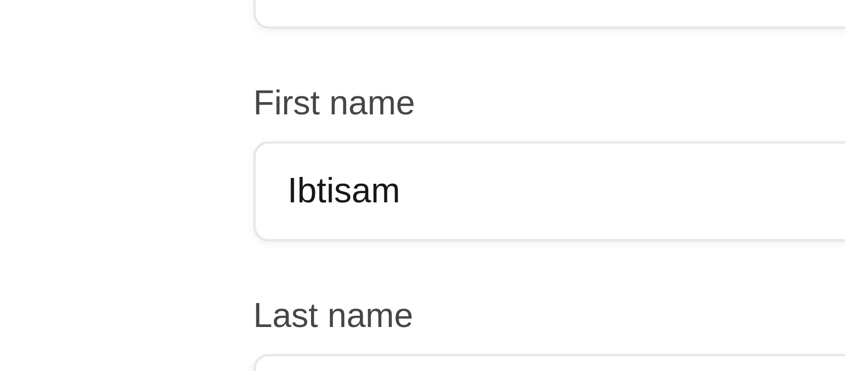
click at [328, 135] on div "Create an account Email ibtisam@gmail.com First name Ibtisam Last name ul Haq P…" at bounding box center [422, 187] width 845 height 375
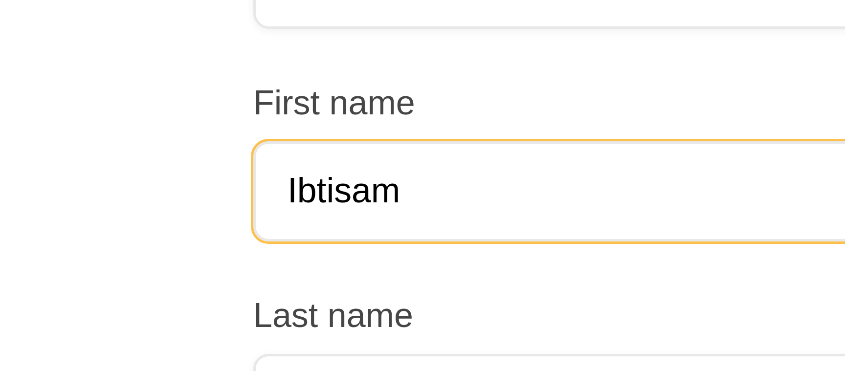
click at [347, 133] on input "Ibtisam" at bounding box center [423, 137] width 176 height 20
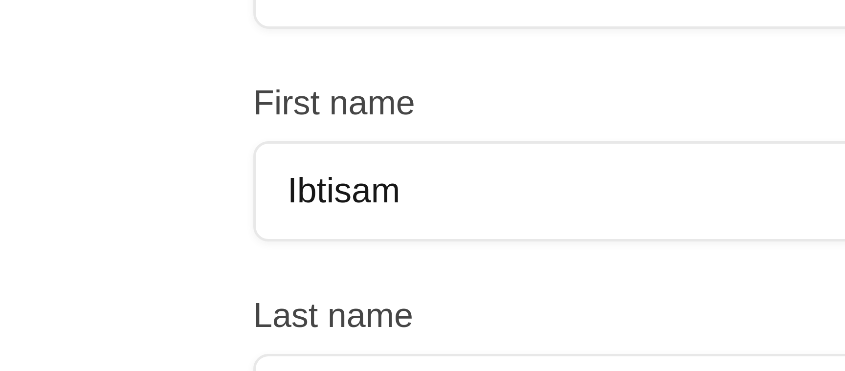
click at [327, 135] on div "Create an account Email ibtisam@gmail.com First name Ibtisam Last name ul Haq P…" at bounding box center [422, 187] width 845 height 375
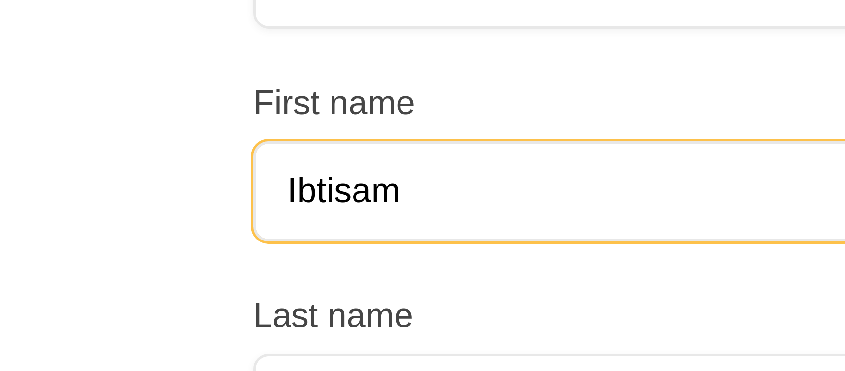
click at [342, 134] on input "Ibtisam" at bounding box center [423, 137] width 176 height 20
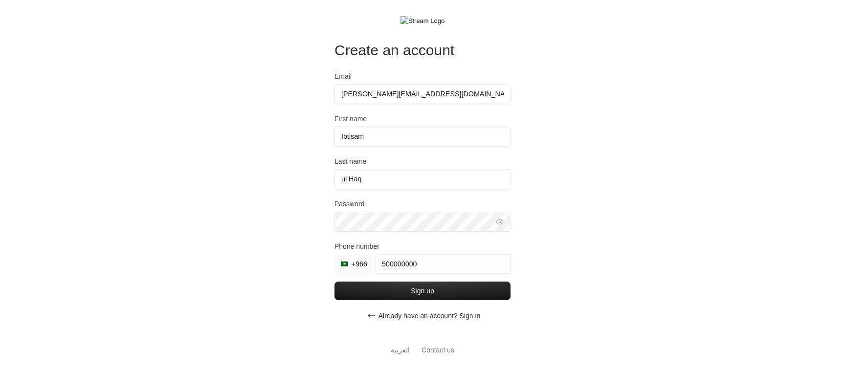
click at [214, 126] on div "Create an account Email ibtisam@gmail.com First name Ibtisam Last name ul Haq P…" at bounding box center [422, 187] width 845 height 375
click at [410, 316] on button "Already have an account? Sign in" at bounding box center [423, 316] width 176 height 20
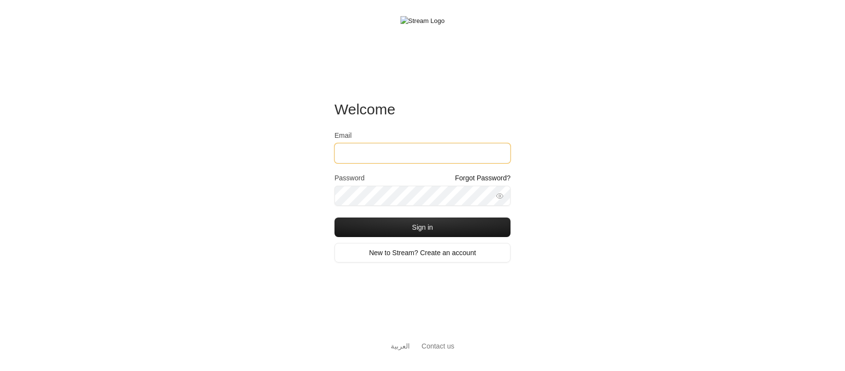
click at [366, 159] on input "Email" at bounding box center [423, 153] width 176 height 20
type input "[EMAIL_ADDRESS][DOMAIN_NAME]"
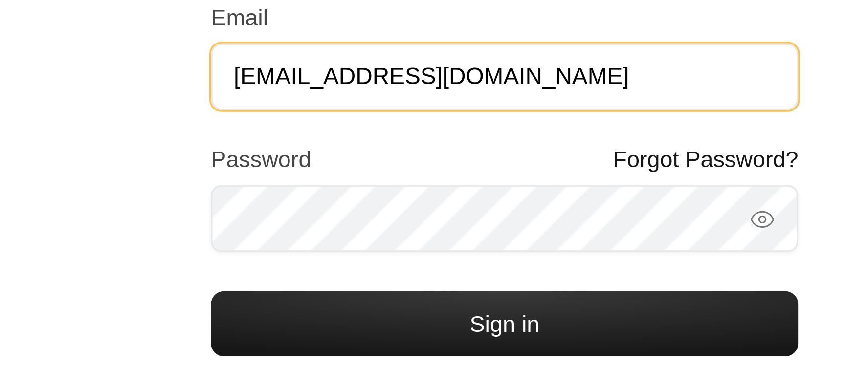
click at [355, 160] on input "[EMAIL_ADDRESS][DOMAIN_NAME]" at bounding box center [423, 153] width 176 height 20
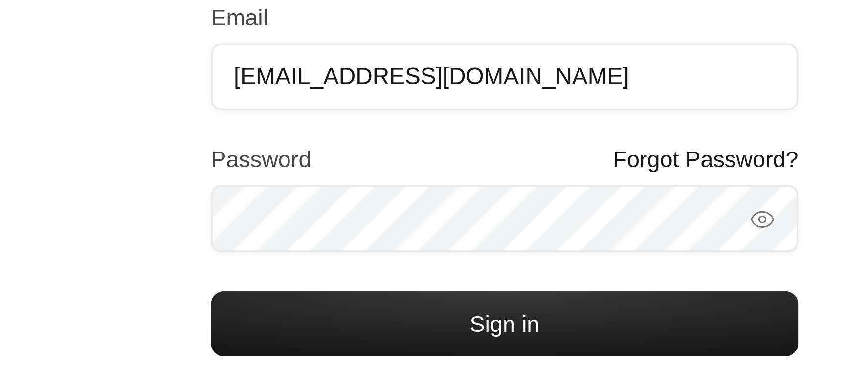
click at [319, 187] on div "Welcome Email [EMAIL_ADDRESS][DOMAIN_NAME] Password Forgot Password? Sign in Ne…" at bounding box center [422, 185] width 845 height 371
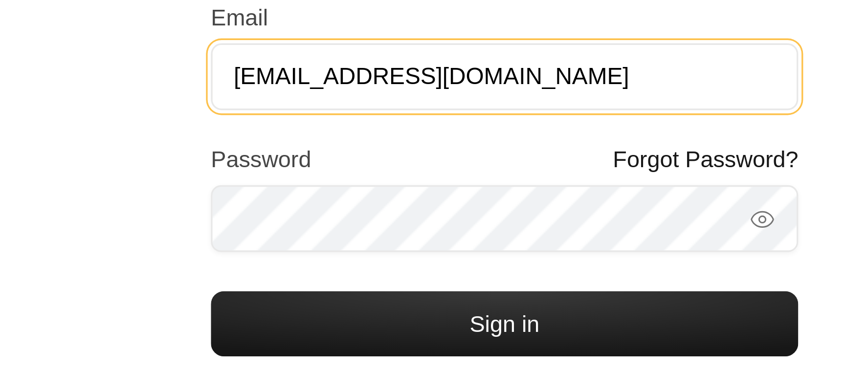
click at [346, 158] on input "[EMAIL_ADDRESS][DOMAIN_NAME]" at bounding box center [423, 153] width 176 height 20
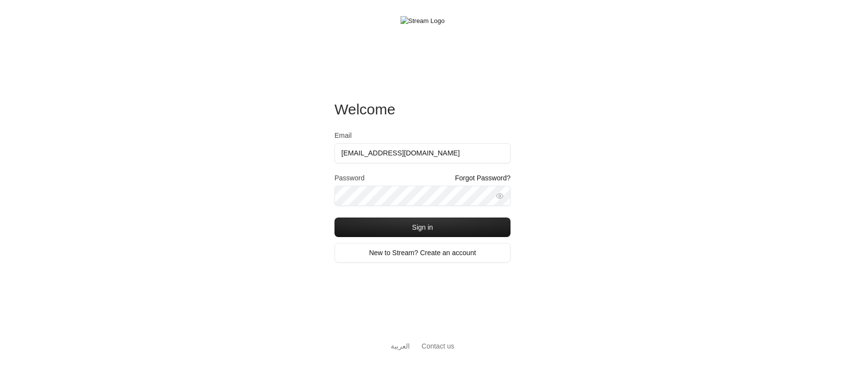
click at [305, 176] on div "Welcome Email [EMAIL_ADDRESS][DOMAIN_NAME] Password Forgot Password? Sign in Ne…" at bounding box center [422, 185] width 845 height 371
click at [371, 153] on input "[EMAIL_ADDRESS][DOMAIN_NAME]" at bounding box center [423, 153] width 176 height 20
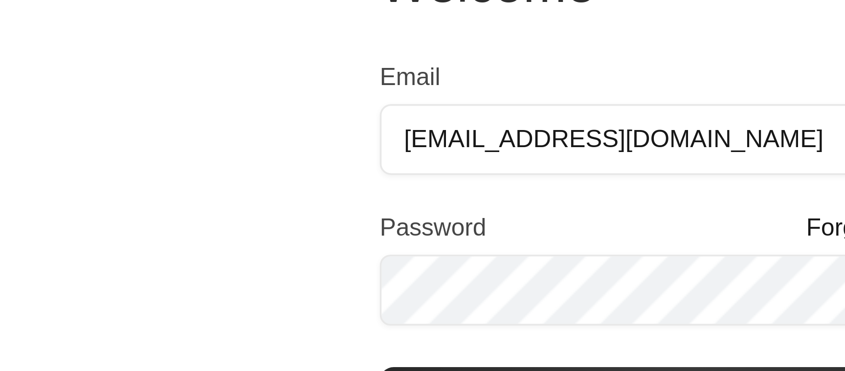
click at [319, 168] on div "Welcome Email [EMAIL_ADDRESS][DOMAIN_NAME] Password Forgot Password? Sign in Ne…" at bounding box center [422, 185] width 845 height 371
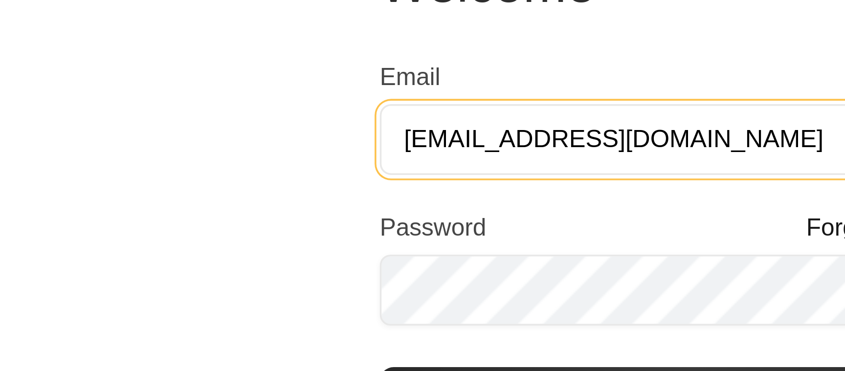
click at [352, 150] on input "[EMAIL_ADDRESS][DOMAIN_NAME]" at bounding box center [423, 153] width 176 height 20
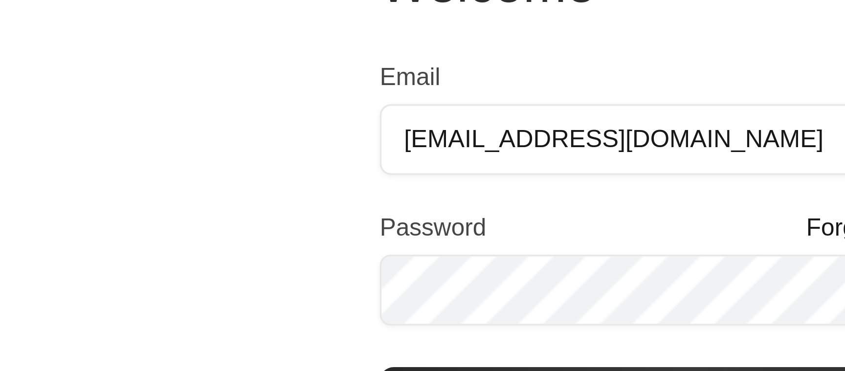
click at [317, 160] on div "Welcome Email [EMAIL_ADDRESS][DOMAIN_NAME] Password Forgot Password? Sign in Ne…" at bounding box center [422, 185] width 845 height 371
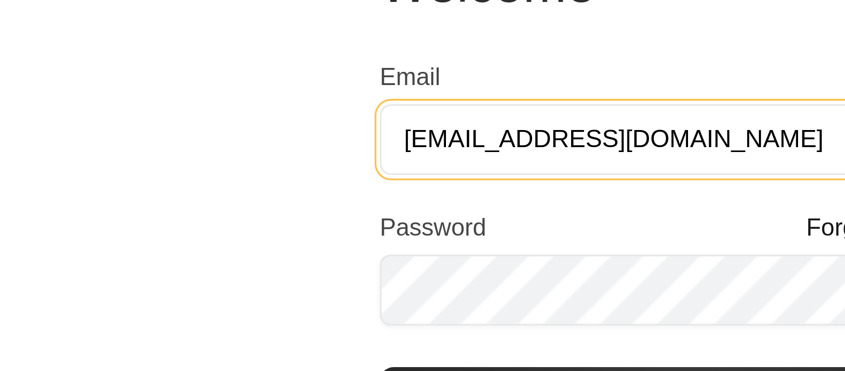
click at [351, 152] on input "[EMAIL_ADDRESS][DOMAIN_NAME]" at bounding box center [423, 153] width 176 height 20
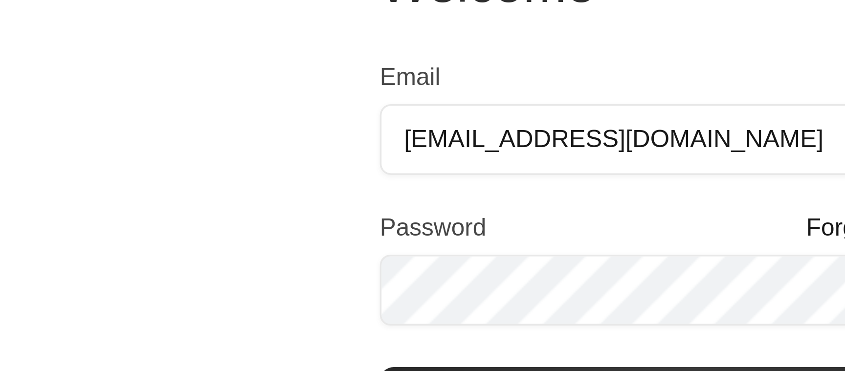
click at [314, 164] on div "Welcome Email [EMAIL_ADDRESS][DOMAIN_NAME] Password Forgot Password? Sign in Ne…" at bounding box center [422, 185] width 845 height 371
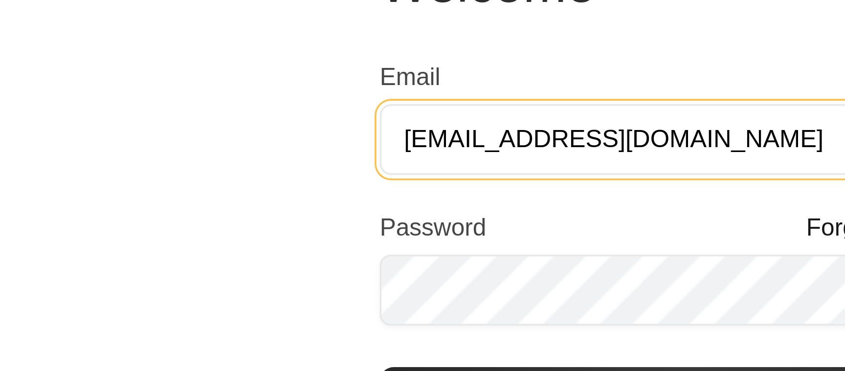
click at [355, 153] on input "[EMAIL_ADDRESS][DOMAIN_NAME]" at bounding box center [423, 153] width 176 height 20
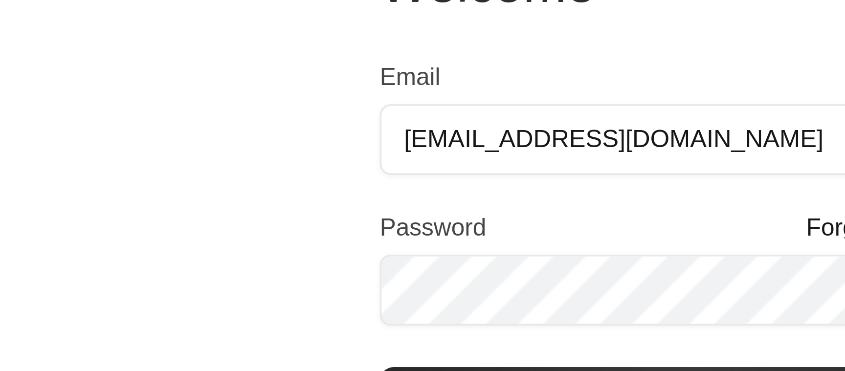
click at [315, 162] on div "Welcome Email [EMAIL_ADDRESS][DOMAIN_NAME] Password Forgot Password? Sign in Ne…" at bounding box center [422, 185] width 845 height 371
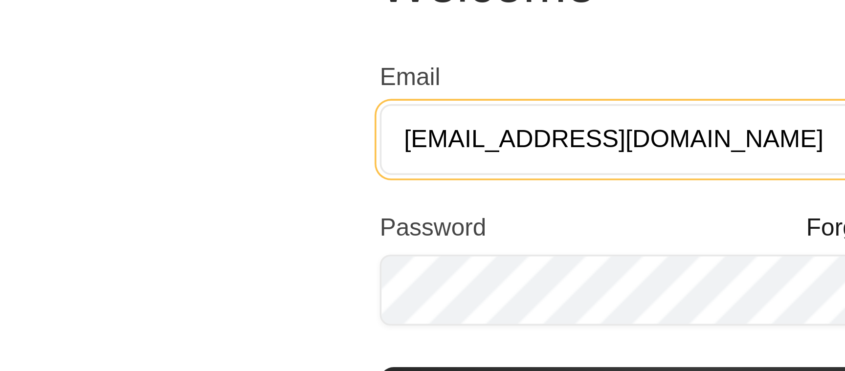
click at [362, 153] on input "[EMAIL_ADDRESS][DOMAIN_NAME]" at bounding box center [423, 153] width 176 height 20
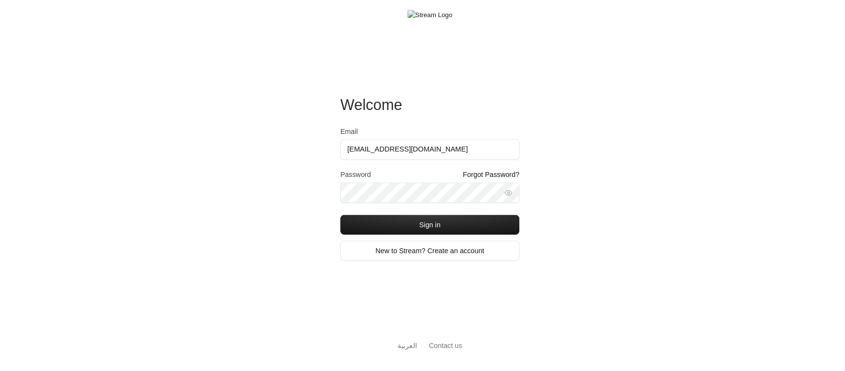
click at [298, 200] on div "Welcome Email [EMAIL_ADDRESS][DOMAIN_NAME] Password Forgot Password? Sign in Ne…" at bounding box center [422, 185] width 845 height 371
click at [405, 153] on input "[EMAIL_ADDRESS][DOMAIN_NAME]" at bounding box center [423, 153] width 176 height 20
click at [301, 168] on div "Welcome Email [EMAIL_ADDRESS][DOMAIN_NAME] Password Forgot Password? Sign in Ne…" at bounding box center [422, 185] width 845 height 371
click at [382, 151] on input "[EMAIL_ADDRESS][DOMAIN_NAME]" at bounding box center [423, 153] width 176 height 20
click at [315, 147] on div "Welcome Email iibtisam@gmail.com Password Forgot Password? Sign in New to Strea…" at bounding box center [422, 185] width 845 height 371
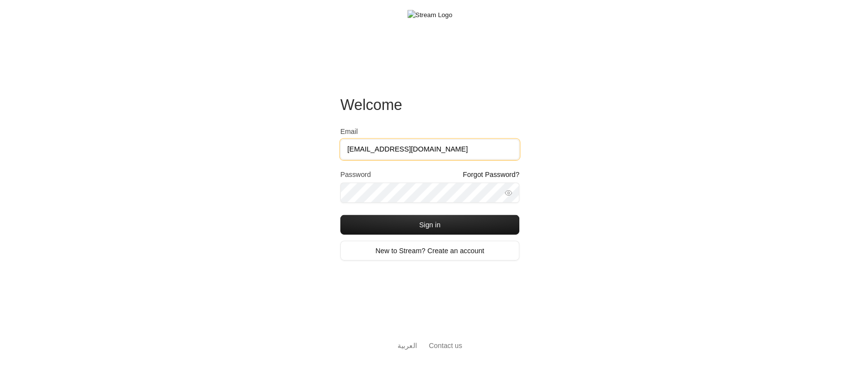
click at [380, 149] on input "iibtisam@gmail.com" at bounding box center [423, 153] width 176 height 20
click at [307, 155] on div "Welcome Email iibtisam@gmail.com Password Forgot Password? Sign in New to Strea…" at bounding box center [422, 185] width 845 height 371
click at [380, 148] on input "[EMAIL_ADDRESS][DOMAIN_NAME]" at bounding box center [423, 153] width 176 height 20
click at [305, 155] on div "Welcome Email [EMAIL_ADDRESS][DOMAIN_NAME] Password Forgot Password? Sign in Ne…" at bounding box center [422, 185] width 845 height 371
click at [361, 155] on input "[EMAIL_ADDRESS][DOMAIN_NAME]" at bounding box center [423, 153] width 176 height 20
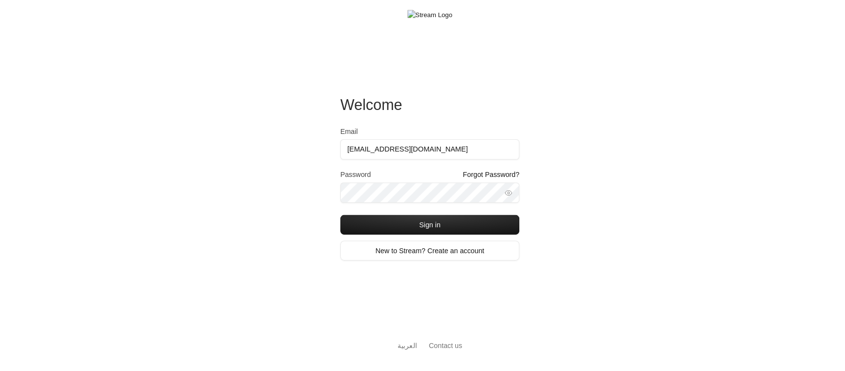
click at [306, 160] on div "Welcome Email [EMAIL_ADDRESS][DOMAIN_NAME] Password Forgot Password? Sign in Ne…" at bounding box center [422, 185] width 845 height 371
click at [362, 150] on input "[EMAIL_ADDRESS][DOMAIN_NAME]" at bounding box center [423, 153] width 176 height 20
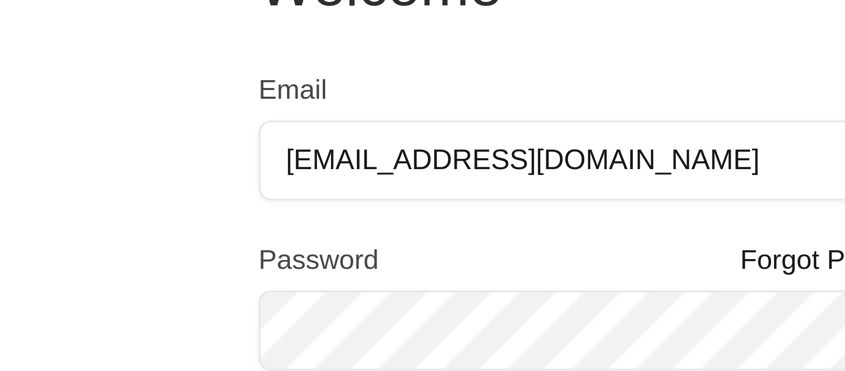
click at [322, 155] on div "Welcome Email [EMAIL_ADDRESS][DOMAIN_NAME] Password Forgot Password? Sign in Ne…" at bounding box center [422, 185] width 845 height 371
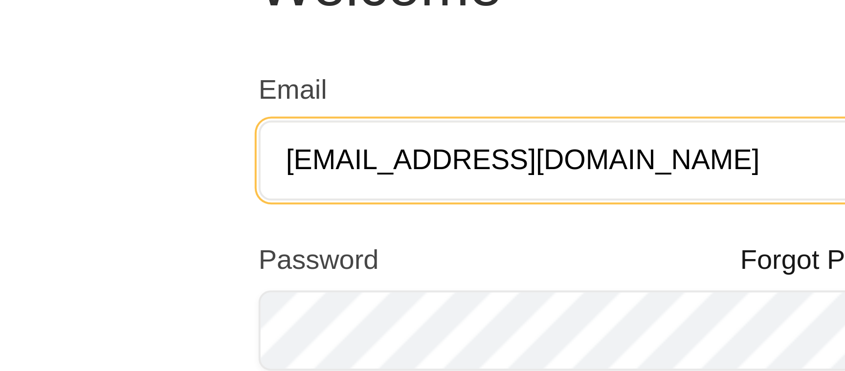
click at [357, 155] on input "[EMAIL_ADDRESS][DOMAIN_NAME]" at bounding box center [423, 153] width 176 height 20
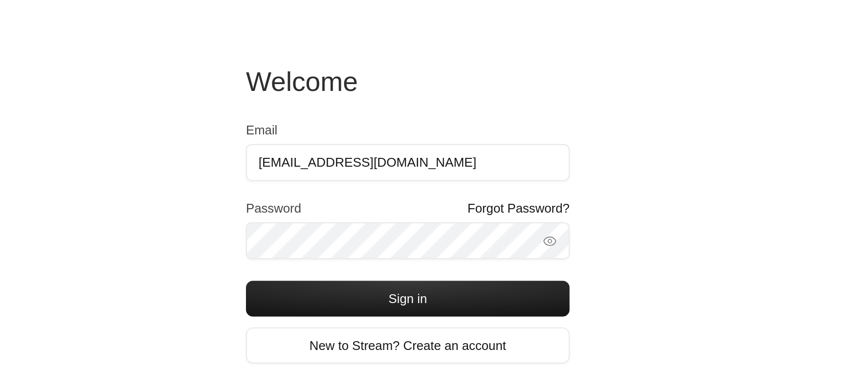
click at [304, 166] on div "Welcome Email [EMAIL_ADDRESS][DOMAIN_NAME] Password Forgot Password? Sign in Ne…" at bounding box center [422, 185] width 845 height 371
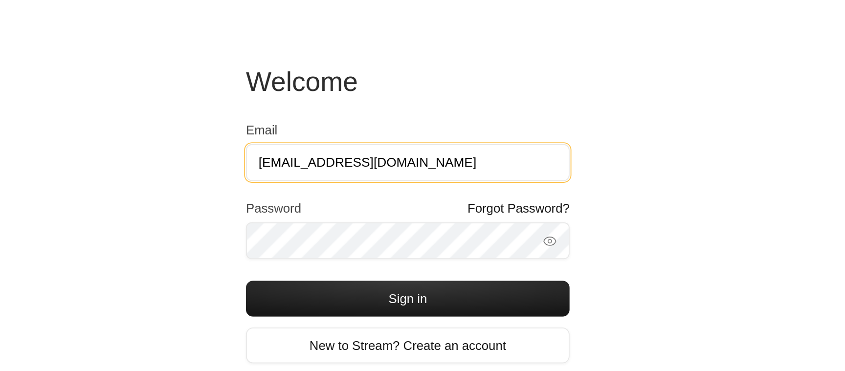
click at [357, 154] on input "[EMAIL_ADDRESS][DOMAIN_NAME]" at bounding box center [423, 153] width 176 height 20
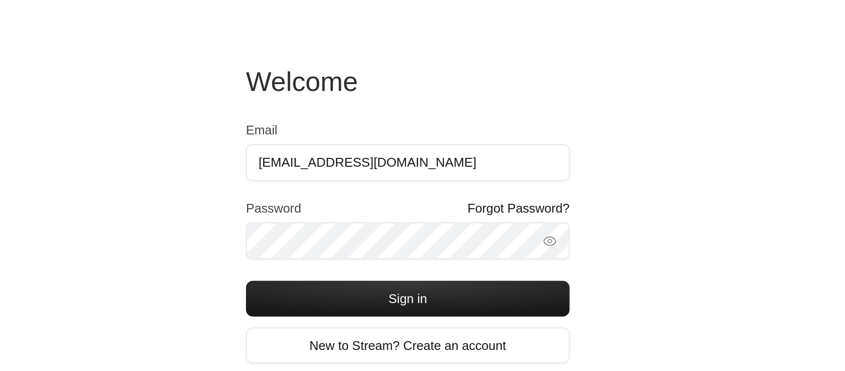
click at [320, 161] on div "Welcome Email [EMAIL_ADDRESS][DOMAIN_NAME] Password Forgot Password? Sign in Ne…" at bounding box center [422, 185] width 845 height 371
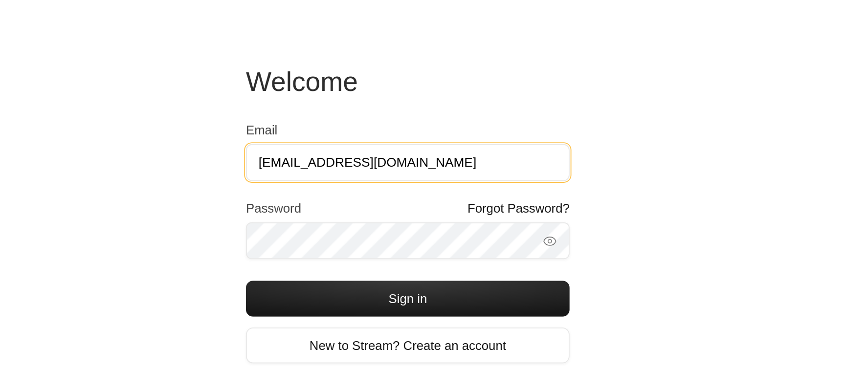
click at [362, 158] on input "[EMAIL_ADDRESS][DOMAIN_NAME]" at bounding box center [423, 153] width 176 height 20
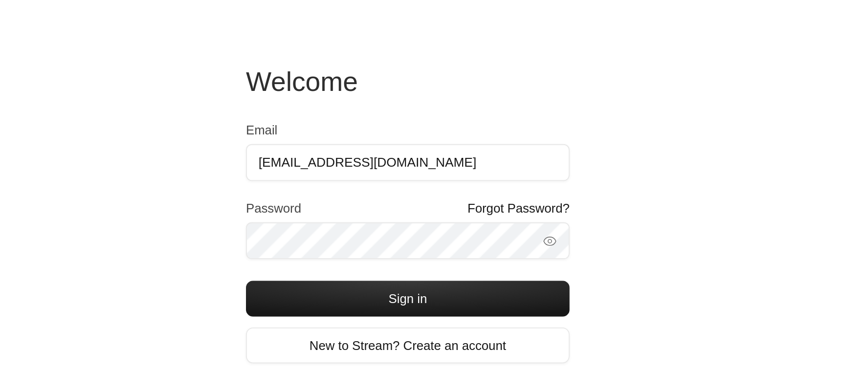
click at [316, 157] on div "Welcome Email [EMAIL_ADDRESS][DOMAIN_NAME] Password Forgot Password? Sign in Ne…" at bounding box center [422, 185] width 845 height 371
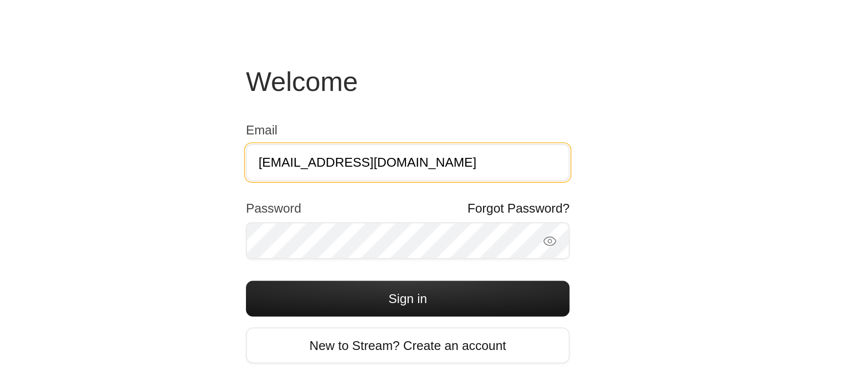
click at [354, 154] on input "[EMAIL_ADDRESS][DOMAIN_NAME]" at bounding box center [423, 153] width 176 height 20
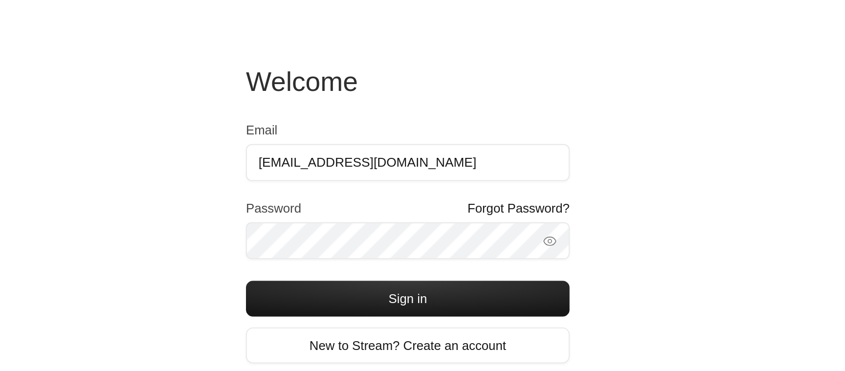
click at [318, 158] on div "Welcome Email [EMAIL_ADDRESS][DOMAIN_NAME] Password Forgot Password? Sign in Ne…" at bounding box center [422, 185] width 845 height 371
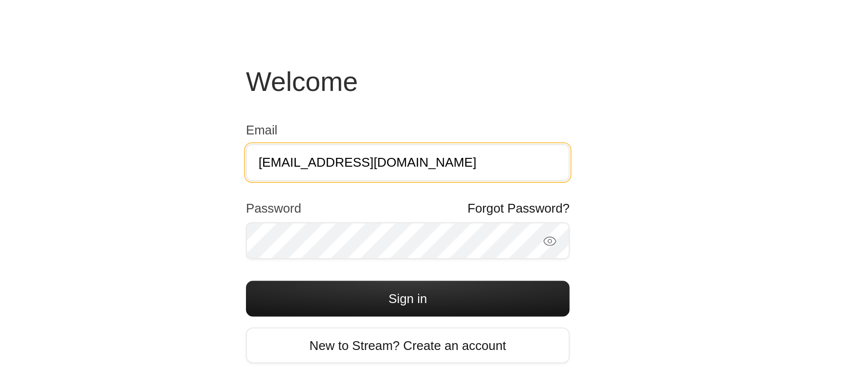
click at [357, 154] on input "[EMAIL_ADDRESS][DOMAIN_NAME]" at bounding box center [423, 153] width 176 height 20
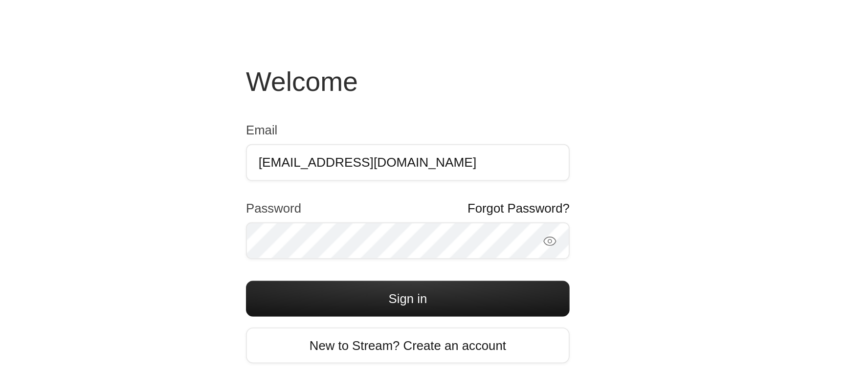
click at [326, 159] on div "Welcome Email [EMAIL_ADDRESS][DOMAIN_NAME] Password Forgot Password? Sign in Ne…" at bounding box center [422, 185] width 845 height 371
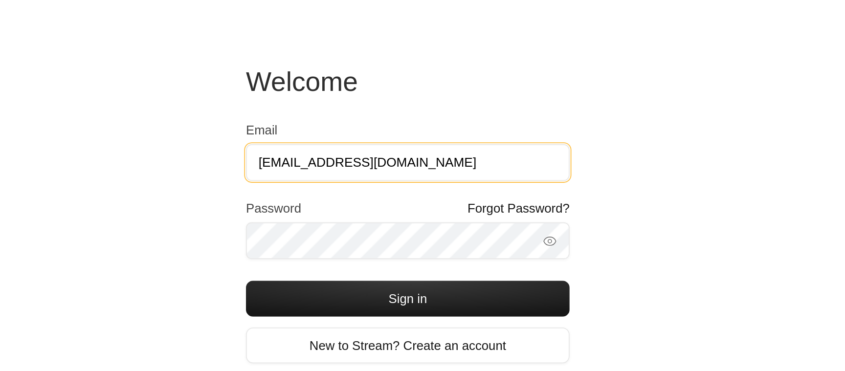
click at [350, 155] on input "[EMAIL_ADDRESS][DOMAIN_NAME]" at bounding box center [423, 153] width 176 height 20
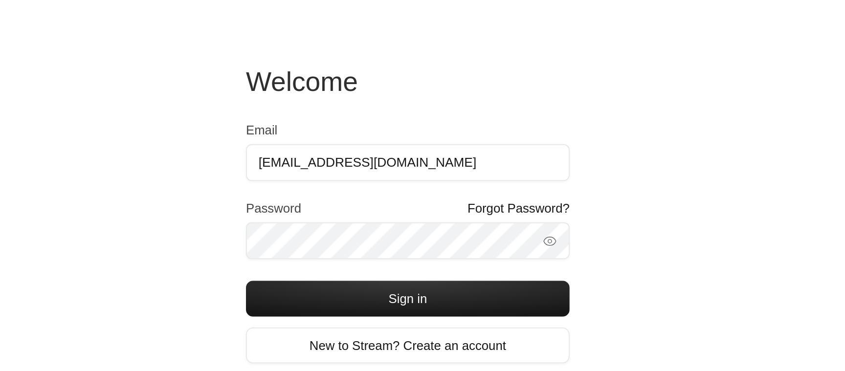
click at [322, 163] on div "Welcome Email [EMAIL_ADDRESS][DOMAIN_NAME] Password Forgot Password? Sign in Ne…" at bounding box center [422, 185] width 845 height 371
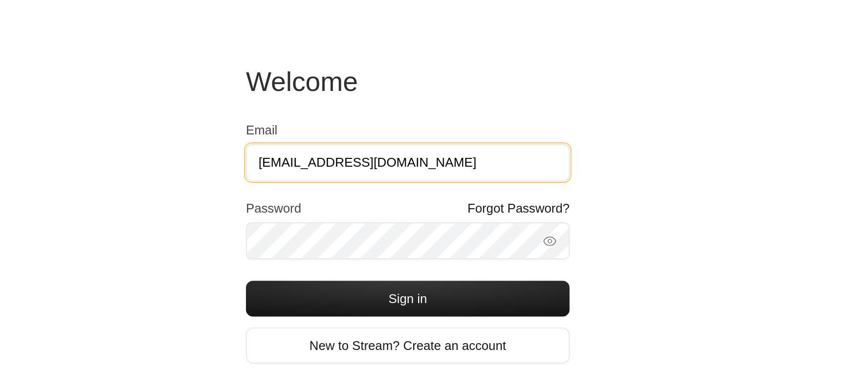
click at [354, 158] on input "[EMAIL_ADDRESS][DOMAIN_NAME]" at bounding box center [423, 153] width 176 height 20
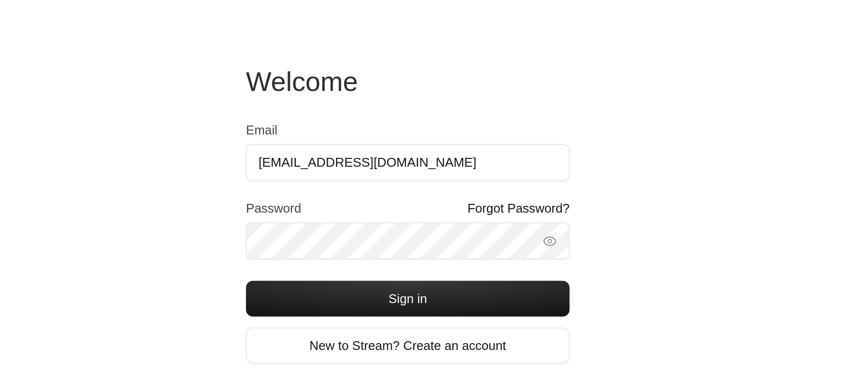
click at [315, 162] on div "Welcome Email [EMAIL_ADDRESS][DOMAIN_NAME] Password Forgot Password? Sign in Ne…" at bounding box center [422, 185] width 845 height 371
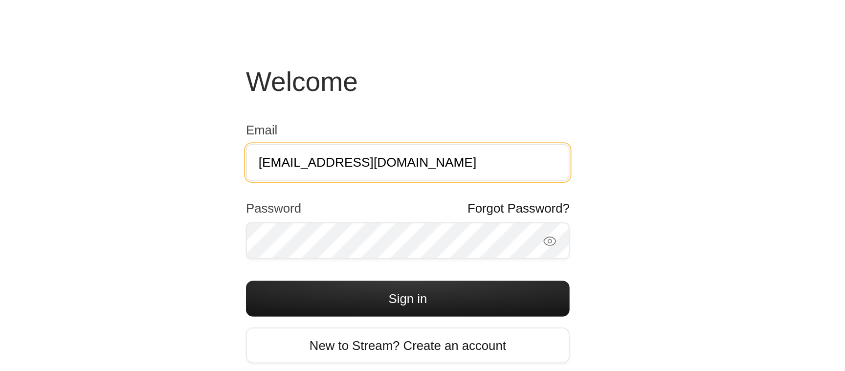
click at [355, 156] on input "[EMAIL_ADDRESS][DOMAIN_NAME]" at bounding box center [423, 153] width 176 height 20
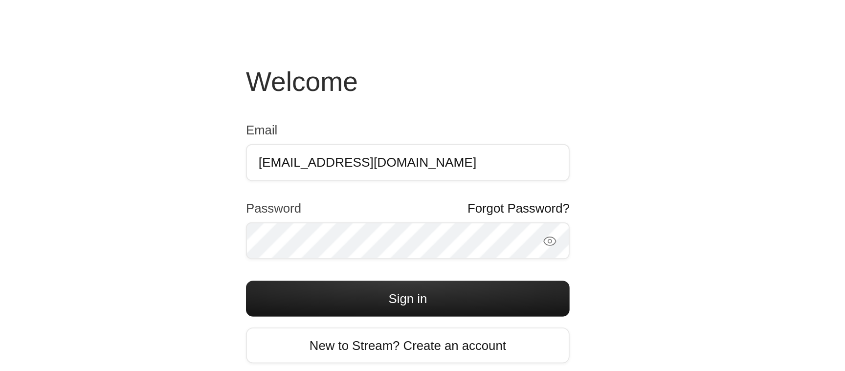
click at [312, 167] on div "Welcome Email [EMAIL_ADDRESS][DOMAIN_NAME] Password Forgot Password? Sign in Ne…" at bounding box center [422, 185] width 845 height 371
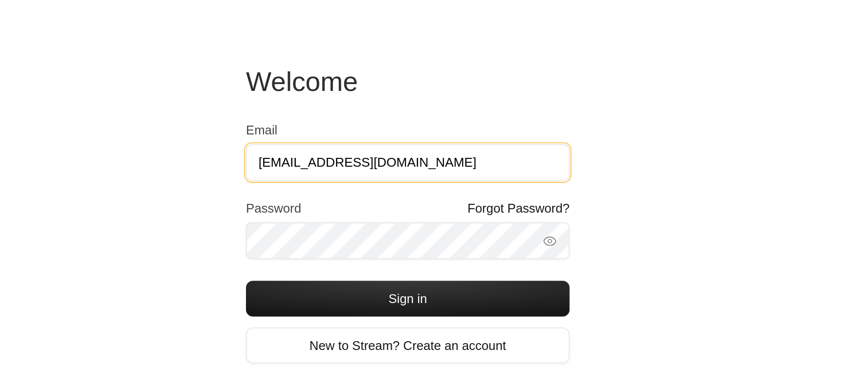
click at [360, 149] on input "[EMAIL_ADDRESS][DOMAIN_NAME]" at bounding box center [423, 153] width 176 height 20
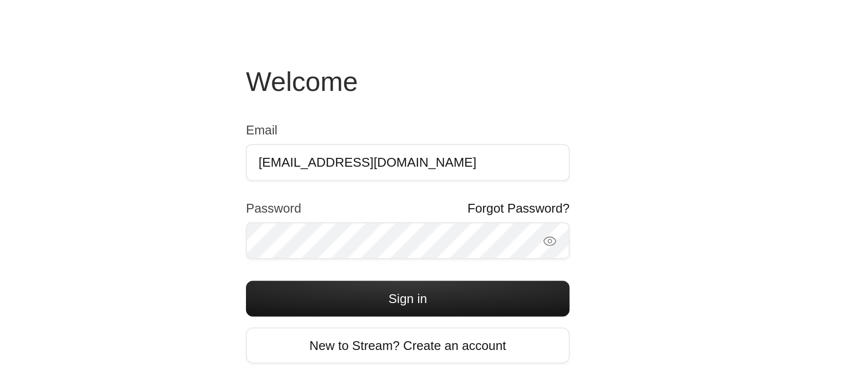
click at [319, 160] on div "Welcome Email [EMAIL_ADDRESS][DOMAIN_NAME] Password Forgot Password? Sign in Ne…" at bounding box center [422, 185] width 845 height 371
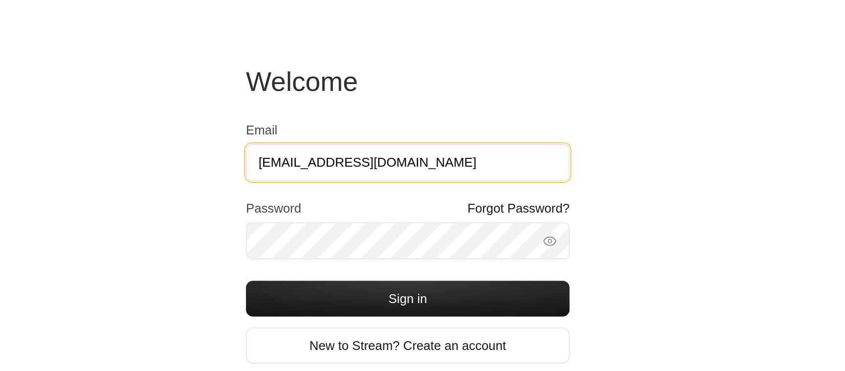
click at [359, 157] on input "[EMAIL_ADDRESS][DOMAIN_NAME]" at bounding box center [423, 153] width 176 height 20
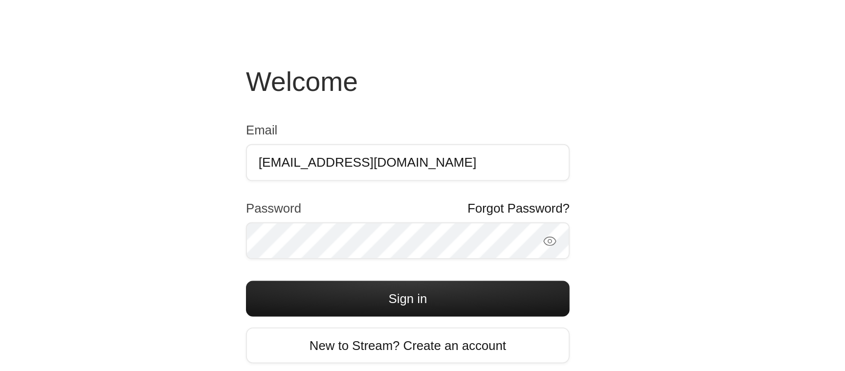
click at [321, 165] on div "Welcome Email [EMAIL_ADDRESS][DOMAIN_NAME] Password Forgot Password? Sign in Ne…" at bounding box center [422, 185] width 845 height 371
click at [311, 174] on div "Welcome Email [EMAIL_ADDRESS][DOMAIN_NAME] Password Forgot Password? Sign in Ne…" at bounding box center [422, 185] width 845 height 371
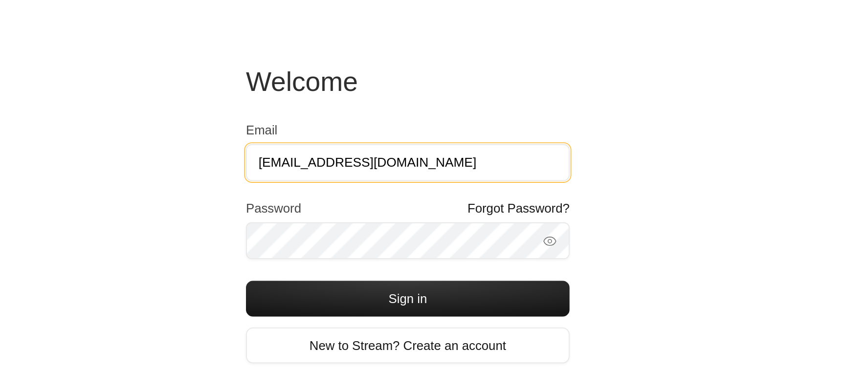
click at [371, 148] on input "[EMAIL_ADDRESS][DOMAIN_NAME]" at bounding box center [423, 153] width 176 height 20
click at [360, 156] on input "[EMAIL_ADDRESS][DOMAIN_NAME]" at bounding box center [423, 153] width 176 height 20
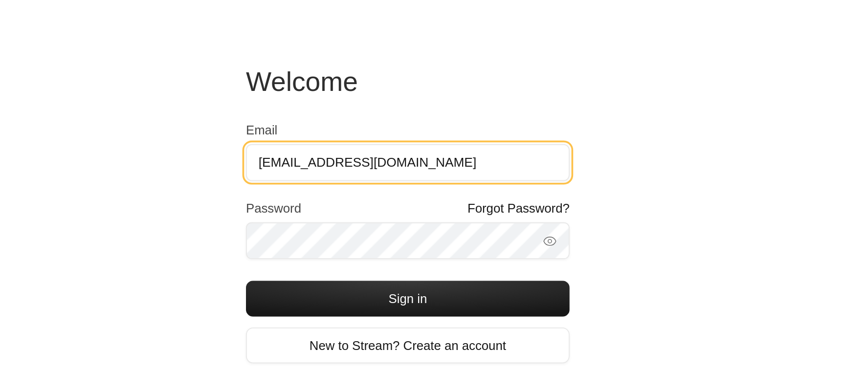
click at [376, 153] on input "iibtisam@gmail.com" at bounding box center [423, 153] width 176 height 20
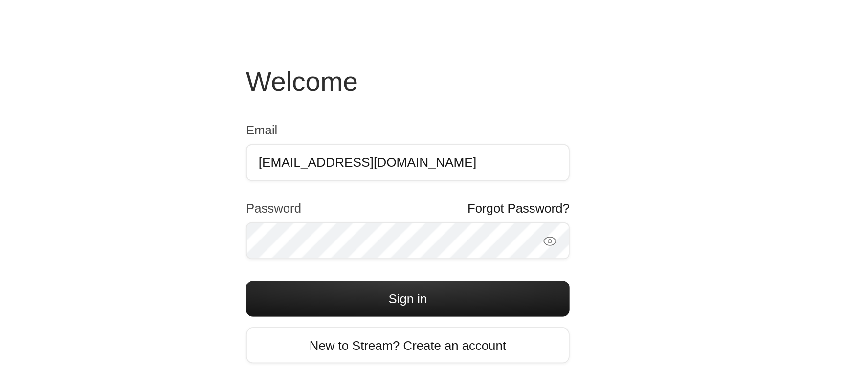
click at [316, 162] on div "Welcome Email iibtisam@gmail.com Password Forgot Password? Sign in New to Strea…" at bounding box center [422, 185] width 845 height 371
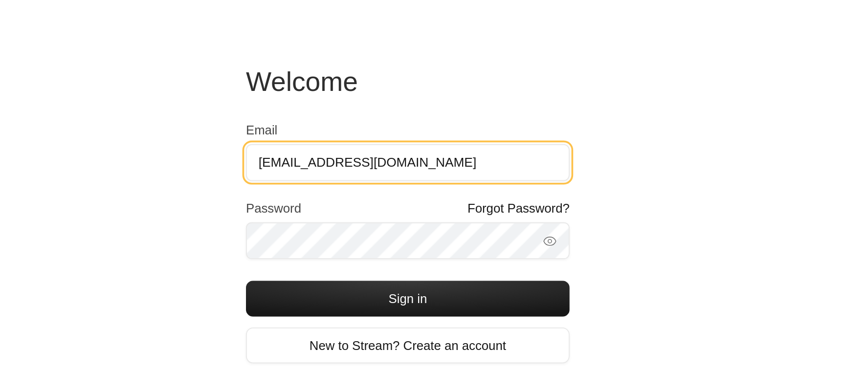
click at [361, 157] on input "iibtisam@gmail.com" at bounding box center [423, 153] width 176 height 20
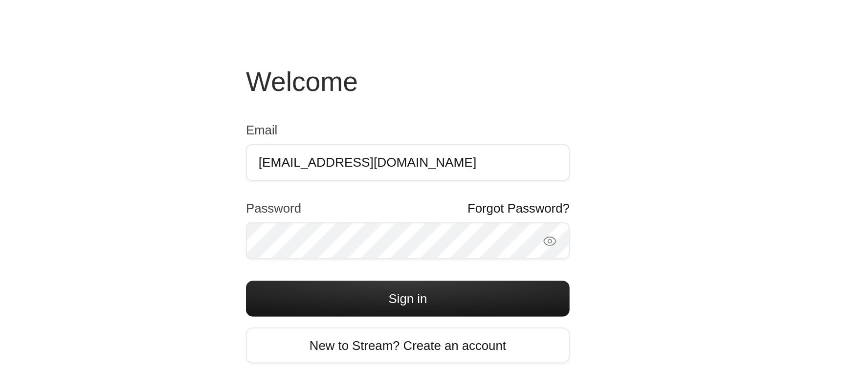
click at [313, 160] on div "Welcome Email iibtisam@gmail.com Password Forgot Password? Sign in New to Strea…" at bounding box center [422, 185] width 845 height 371
click at [316, 173] on div "Welcome Email iibtisam@gmail.com Password Forgot Password? Sign in New to Strea…" at bounding box center [422, 185] width 845 height 371
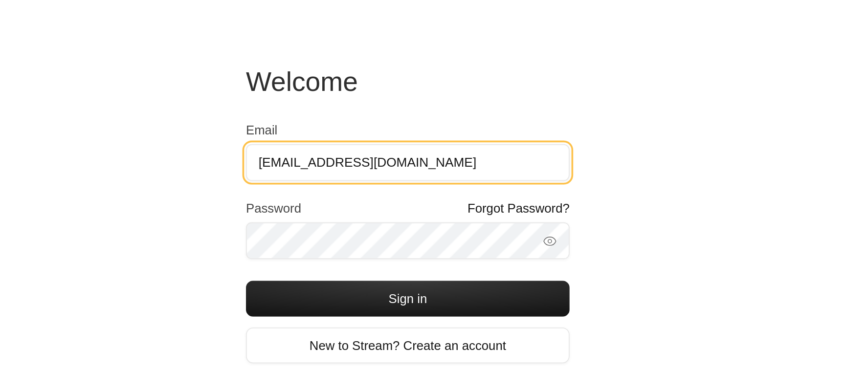
click at [363, 157] on input "iibtisam@gmail.com" at bounding box center [423, 153] width 176 height 20
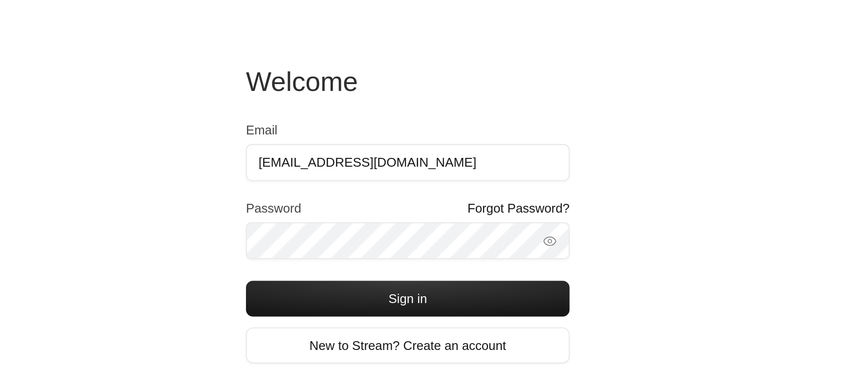
click at [308, 163] on div "Welcome Email iibtisam@gmail.com Password Forgot Password? Sign in New to Strea…" at bounding box center [422, 185] width 845 height 371
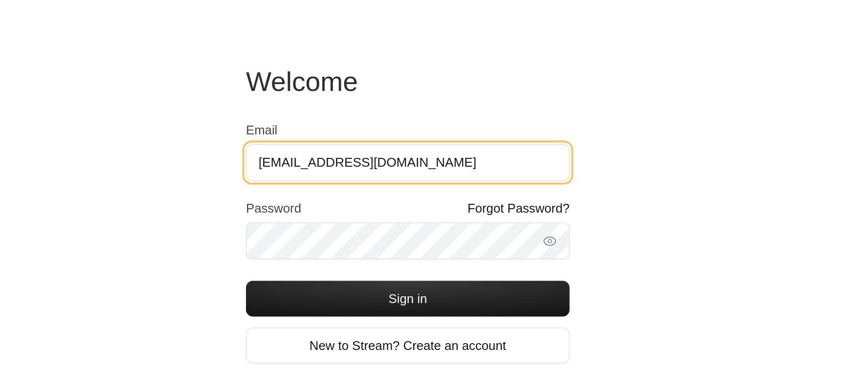
click at [353, 150] on input "iibtisam@gmail.com" at bounding box center [423, 153] width 176 height 20
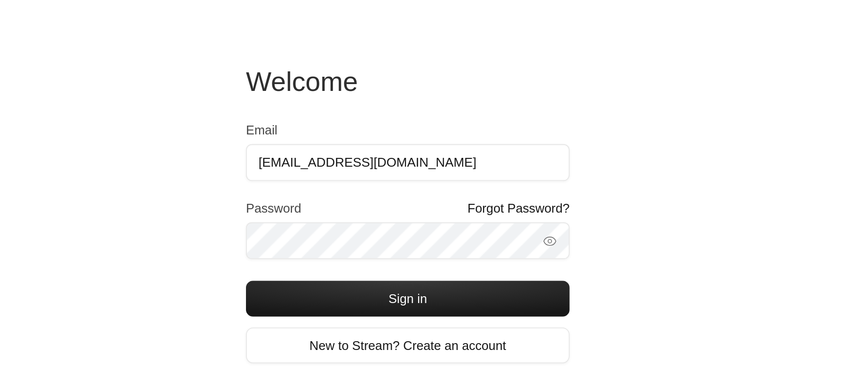
click at [322, 159] on div "Welcome Email iibtisam@gmail.com Password Forgot Password? Sign in New to Strea…" at bounding box center [422, 185] width 845 height 371
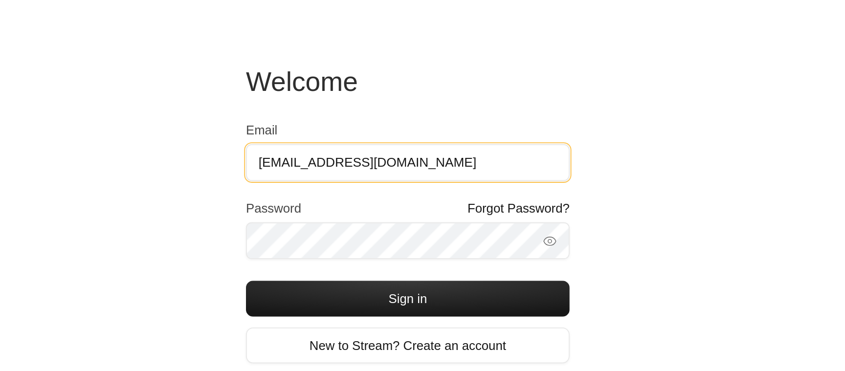
click at [361, 151] on input "iibtisam@gmail.com" at bounding box center [423, 153] width 176 height 20
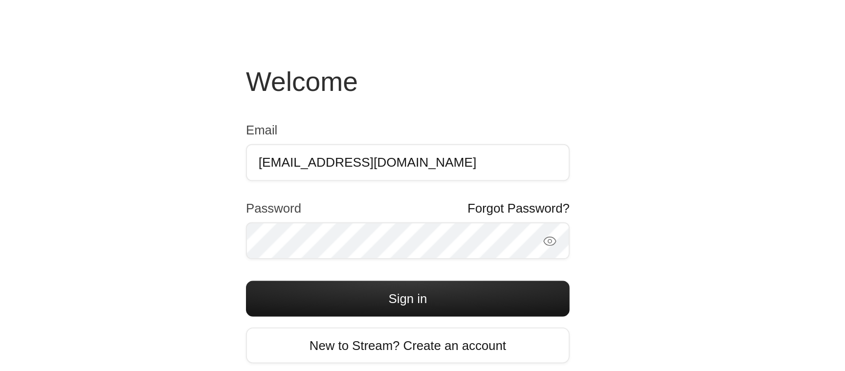
click at [318, 169] on div "Welcome Email iibtisam@gmail.com Password Forgot Password? Sign in New to Strea…" at bounding box center [422, 185] width 845 height 371
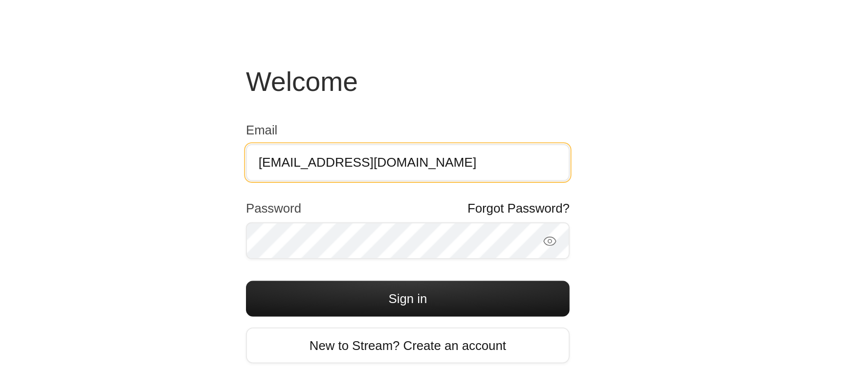
click at [358, 155] on input "iibtisam@gmail.com" at bounding box center [423, 153] width 176 height 20
click at [357, 151] on input "iibtisam@gmail.com" at bounding box center [423, 153] width 176 height 20
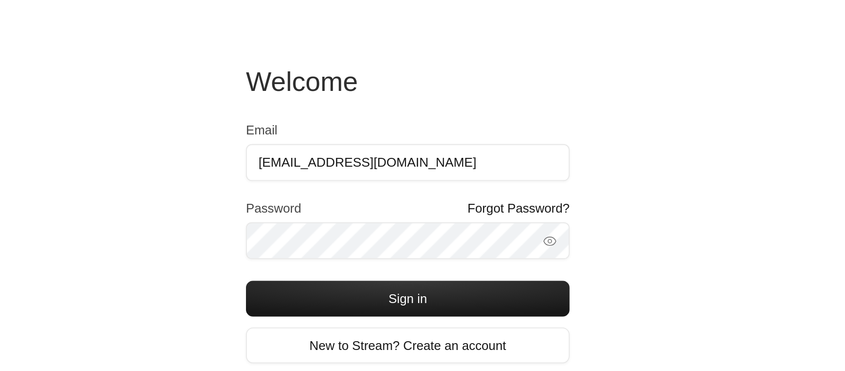
click at [321, 178] on div "Welcome Email [EMAIL_ADDRESS][DOMAIN_NAME] Password Forgot Password? Sign in Ne…" at bounding box center [422, 185] width 845 height 371
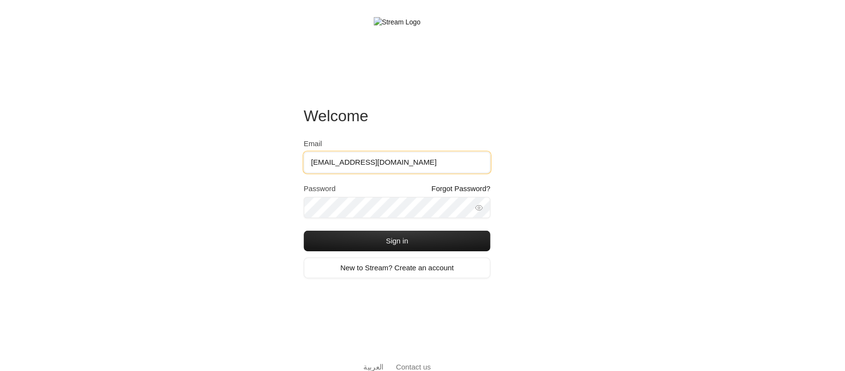
click at [373, 148] on input "[EMAIL_ADDRESS][DOMAIN_NAME]" at bounding box center [423, 153] width 176 height 20
click at [314, 164] on div "Welcome Email [EMAIL_ADDRESS][DOMAIN_NAME] Password Forgot Password? Sign in Ne…" at bounding box center [422, 185] width 845 height 371
click at [392, 149] on input "[EMAIL_ADDRESS][DOMAIN_NAME]" at bounding box center [423, 153] width 176 height 20
click at [382, 157] on input "[EMAIL_ADDRESS][DOMAIN_NAME]" at bounding box center [423, 153] width 176 height 20
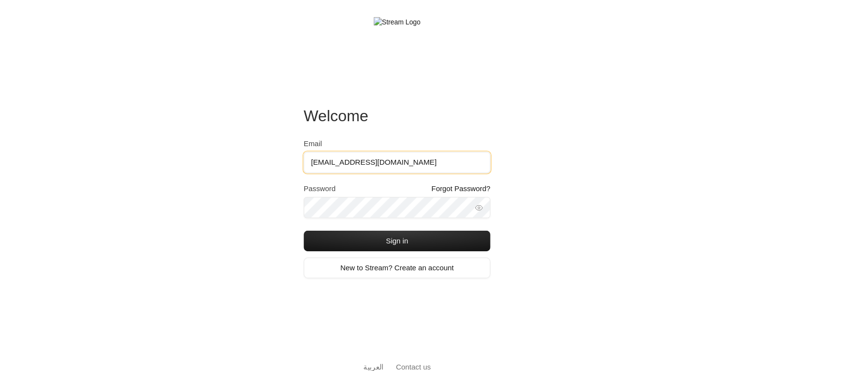
click at [382, 157] on input "[EMAIL_ADDRESS][DOMAIN_NAME]" at bounding box center [423, 153] width 176 height 20
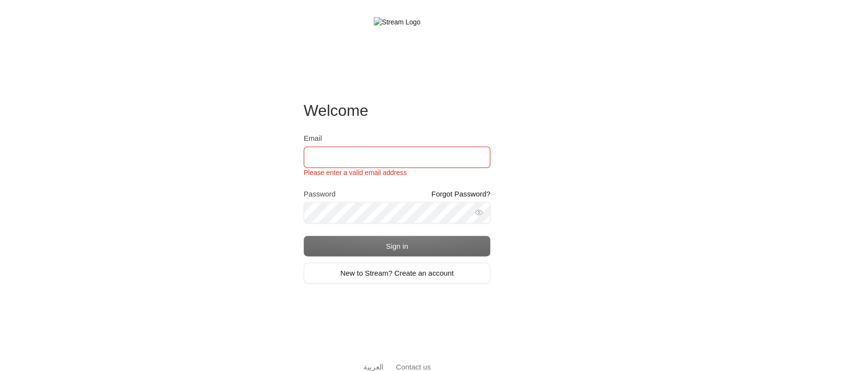
click at [311, 158] on div "Welcome Email Please enter a valid email address Password Forgot Password? Sign…" at bounding box center [422, 185] width 845 height 371
click at [371, 148] on input "Email" at bounding box center [423, 148] width 176 height 20
type input "[EMAIL_ADDRESS][DOMAIN_NAME]"
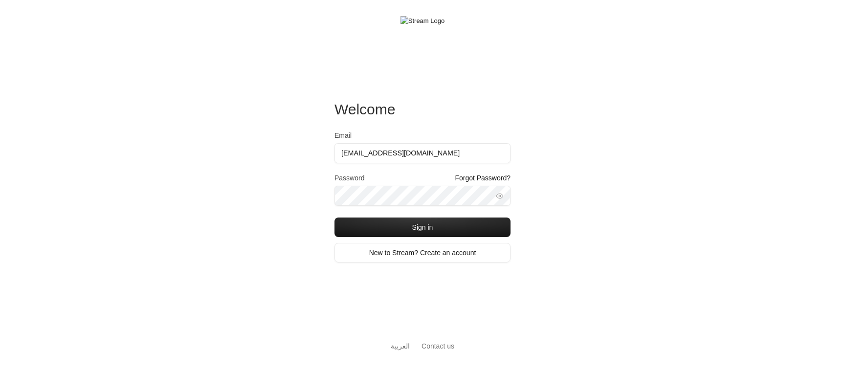
click at [556, 207] on div "Welcome Email [EMAIL_ADDRESS][DOMAIN_NAME] Password Forgot Password? Sign in Ne…" at bounding box center [422, 185] width 845 height 371
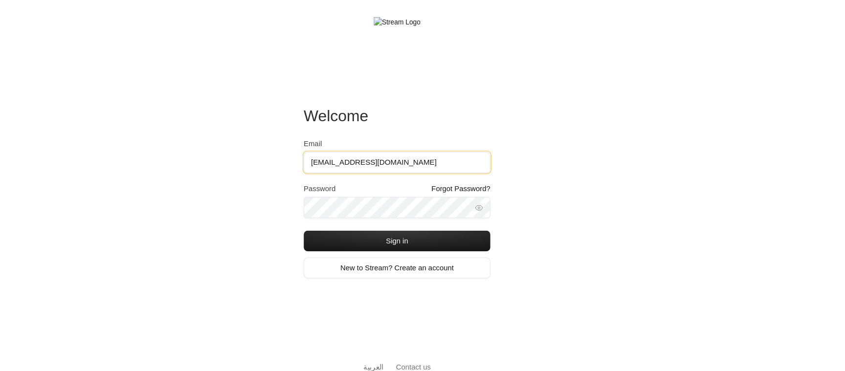
click at [479, 153] on input "[EMAIL_ADDRESS][DOMAIN_NAME]" at bounding box center [423, 153] width 176 height 20
click at [439, 153] on input "[EMAIL_ADDRESS][DOMAIN_NAME]" at bounding box center [423, 153] width 176 height 20
click at [335, 218] on button "Sign in" at bounding box center [423, 228] width 176 height 20
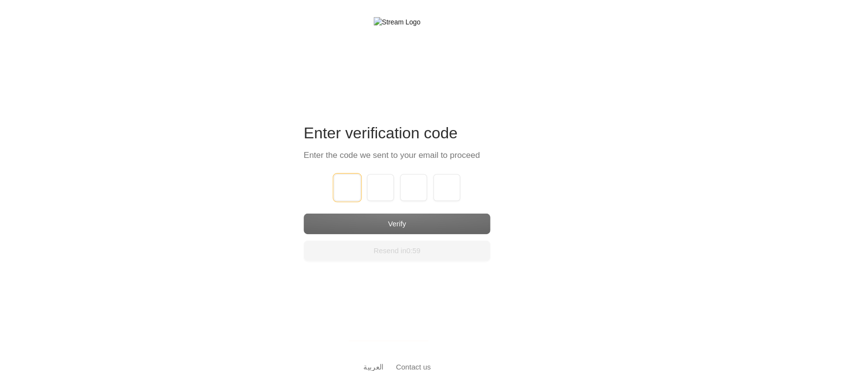
type input "1"
type input "2"
type input "3"
type input "4"
